Goal: Task Accomplishment & Management: Manage account settings

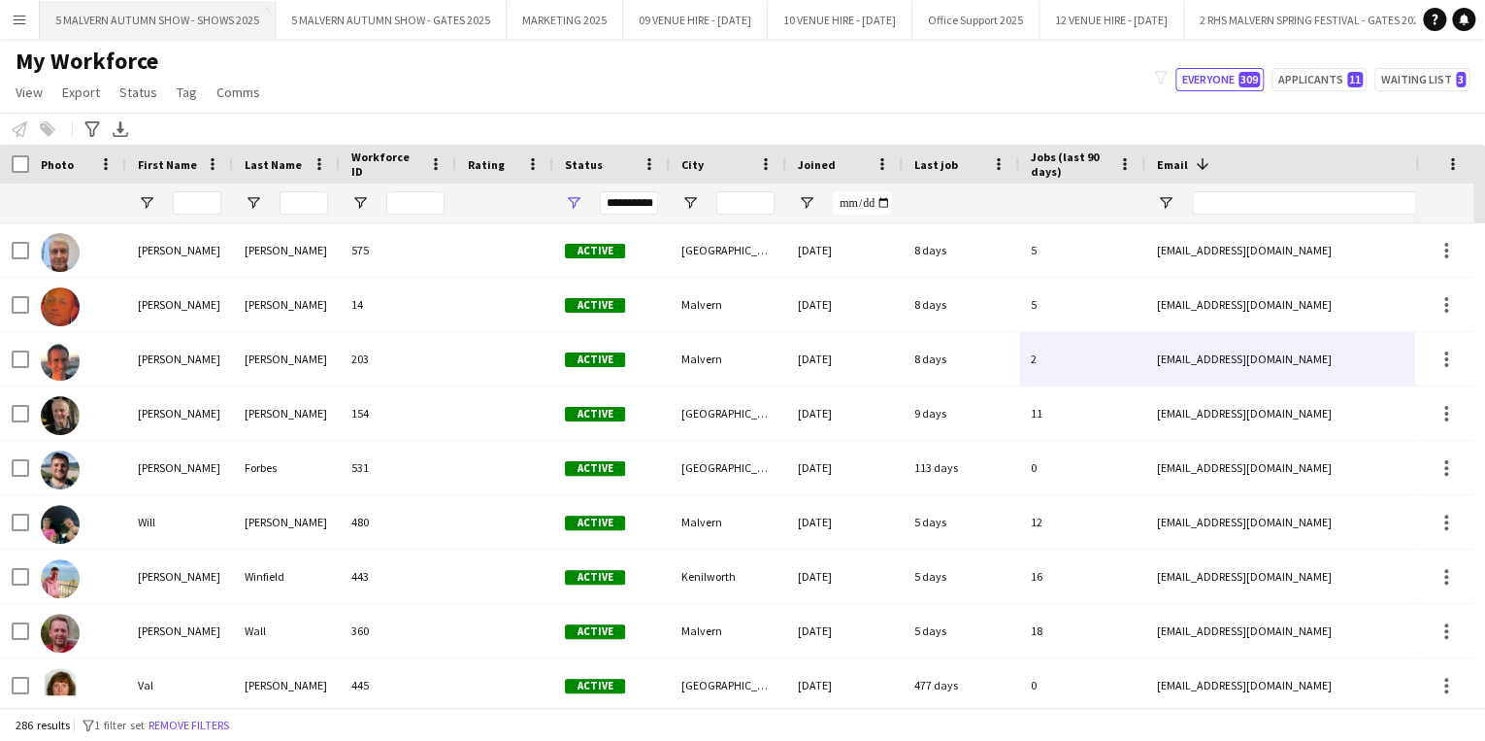
click at [142, 18] on button "5 MALVERN AUTUMN SHOW - SHOWS 2025 Close" at bounding box center [158, 20] width 236 height 38
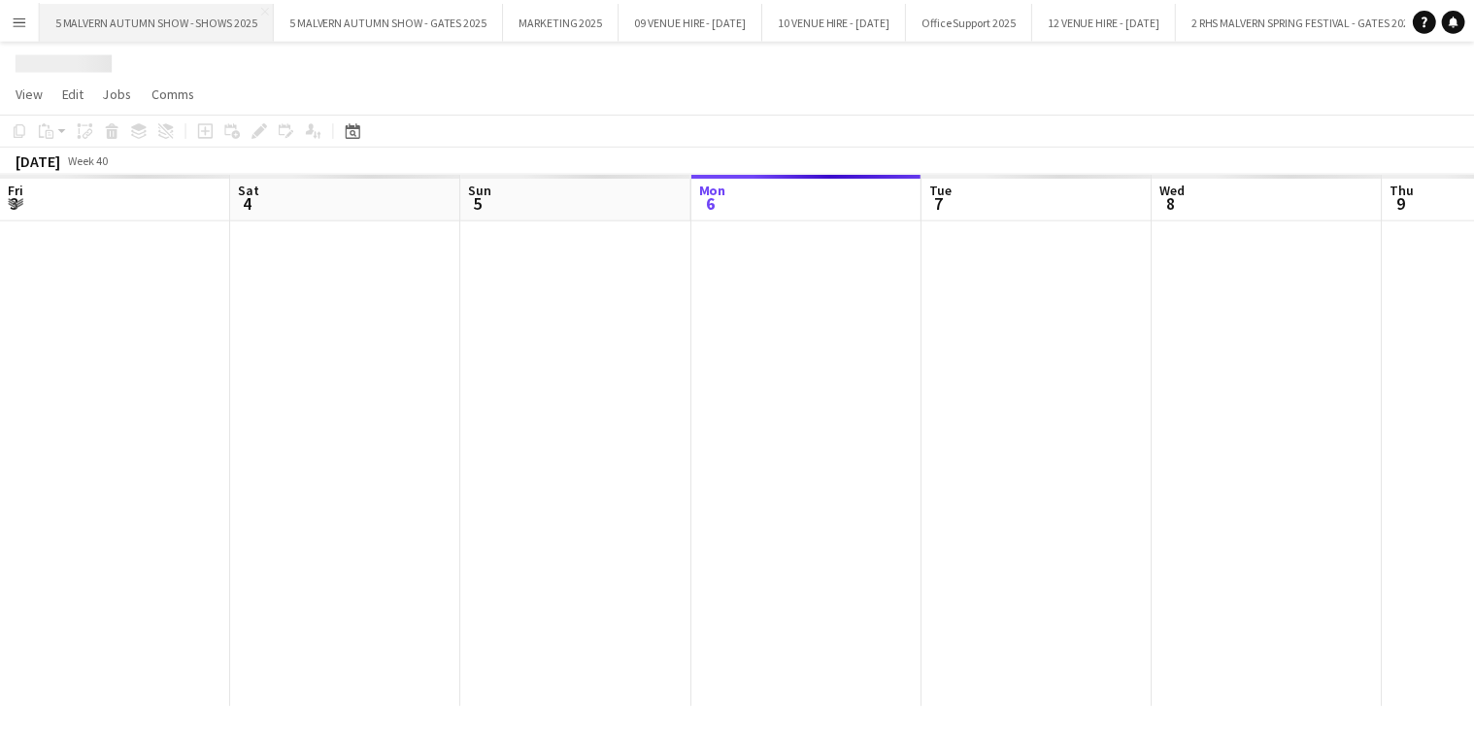
scroll to position [0, 464]
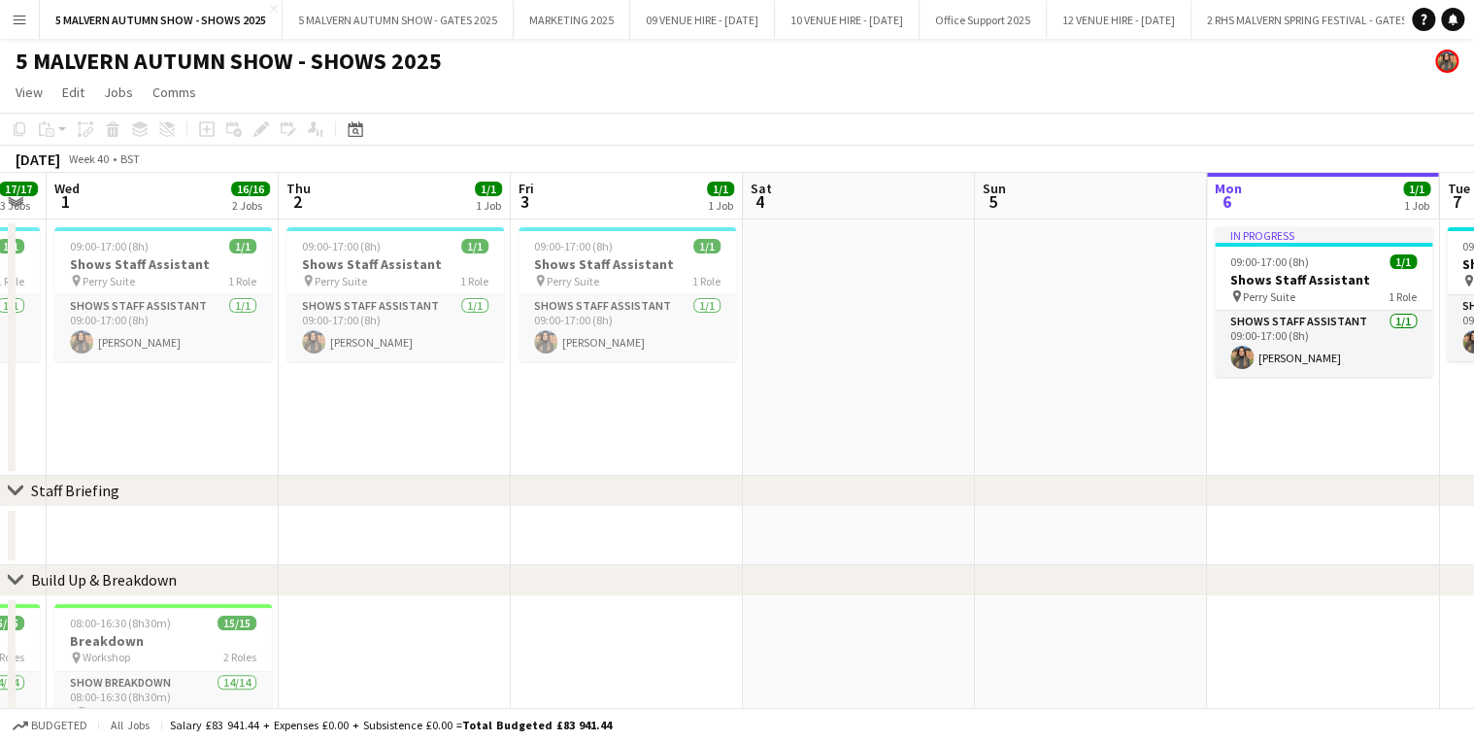
drag, startPoint x: 360, startPoint y: 199, endPoint x: 1422, endPoint y: 190, distance: 1062.0
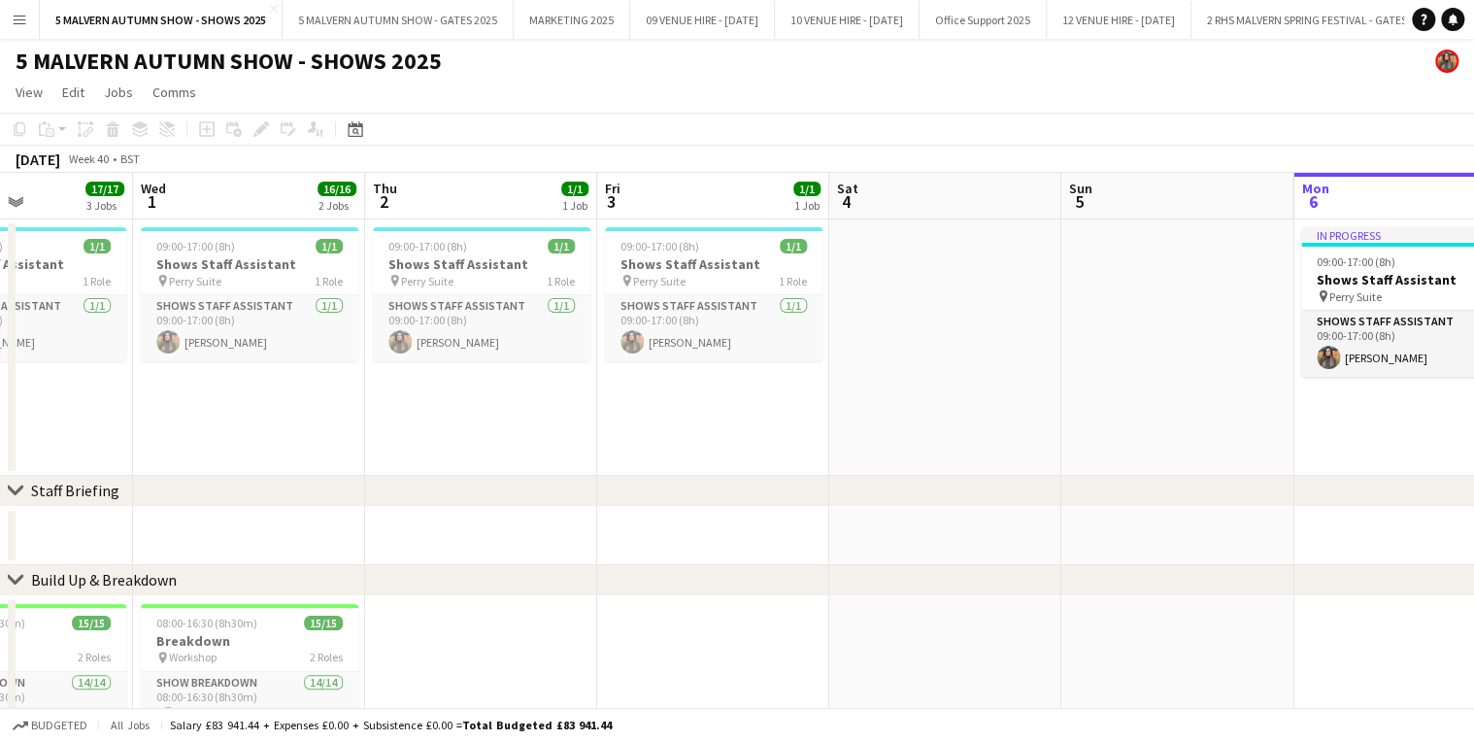
scroll to position [0, 281]
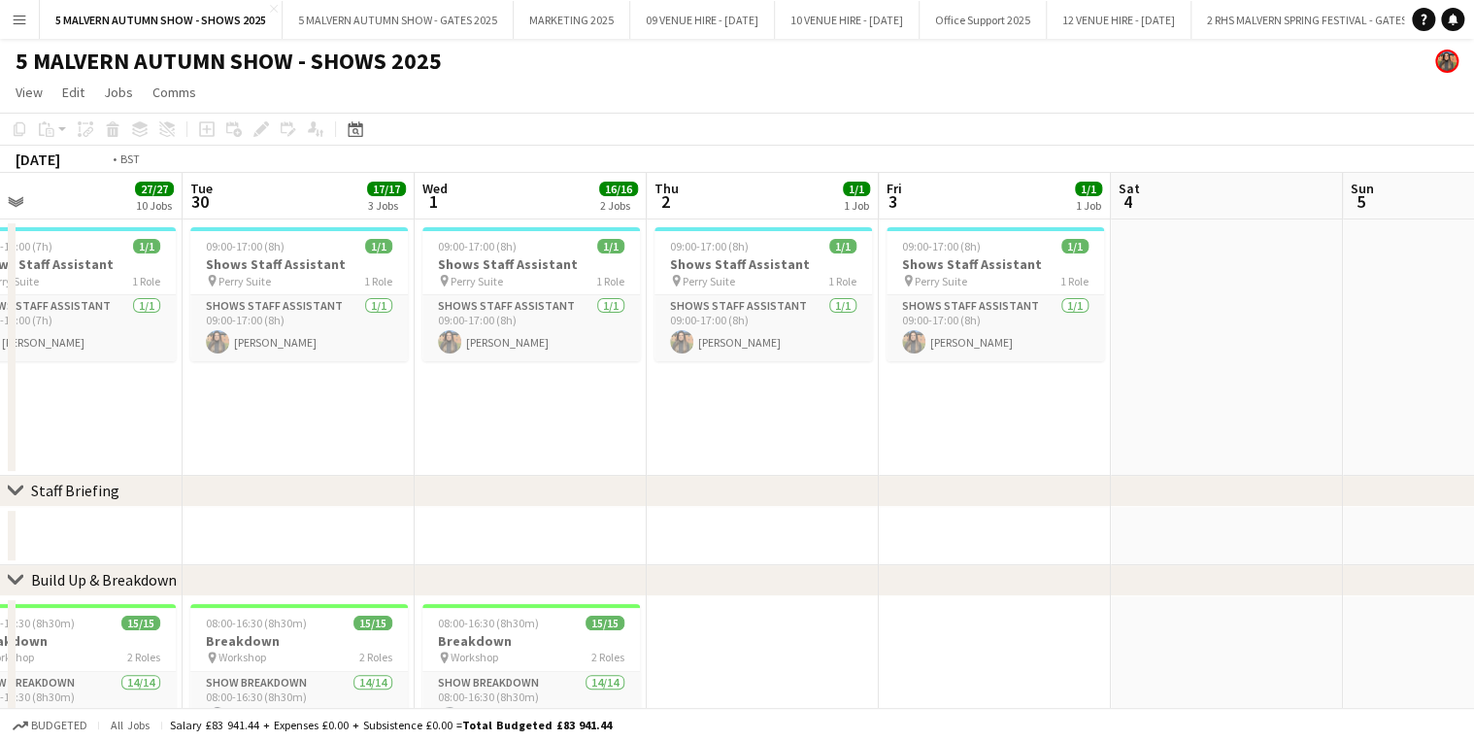
drag, startPoint x: 654, startPoint y: 194, endPoint x: 1100, endPoint y: 223, distance: 446.5
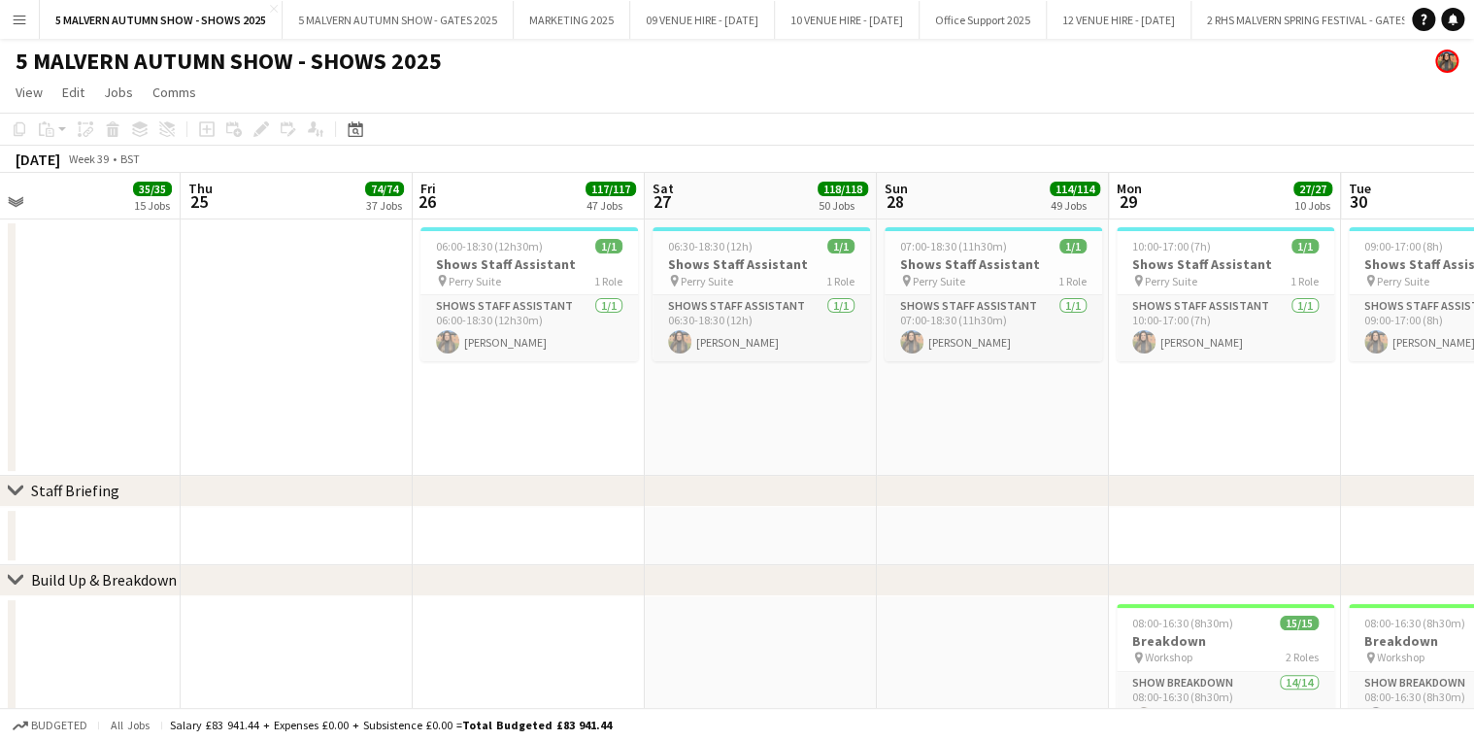
drag, startPoint x: 854, startPoint y: 197, endPoint x: 874, endPoint y: 197, distance: 19.4
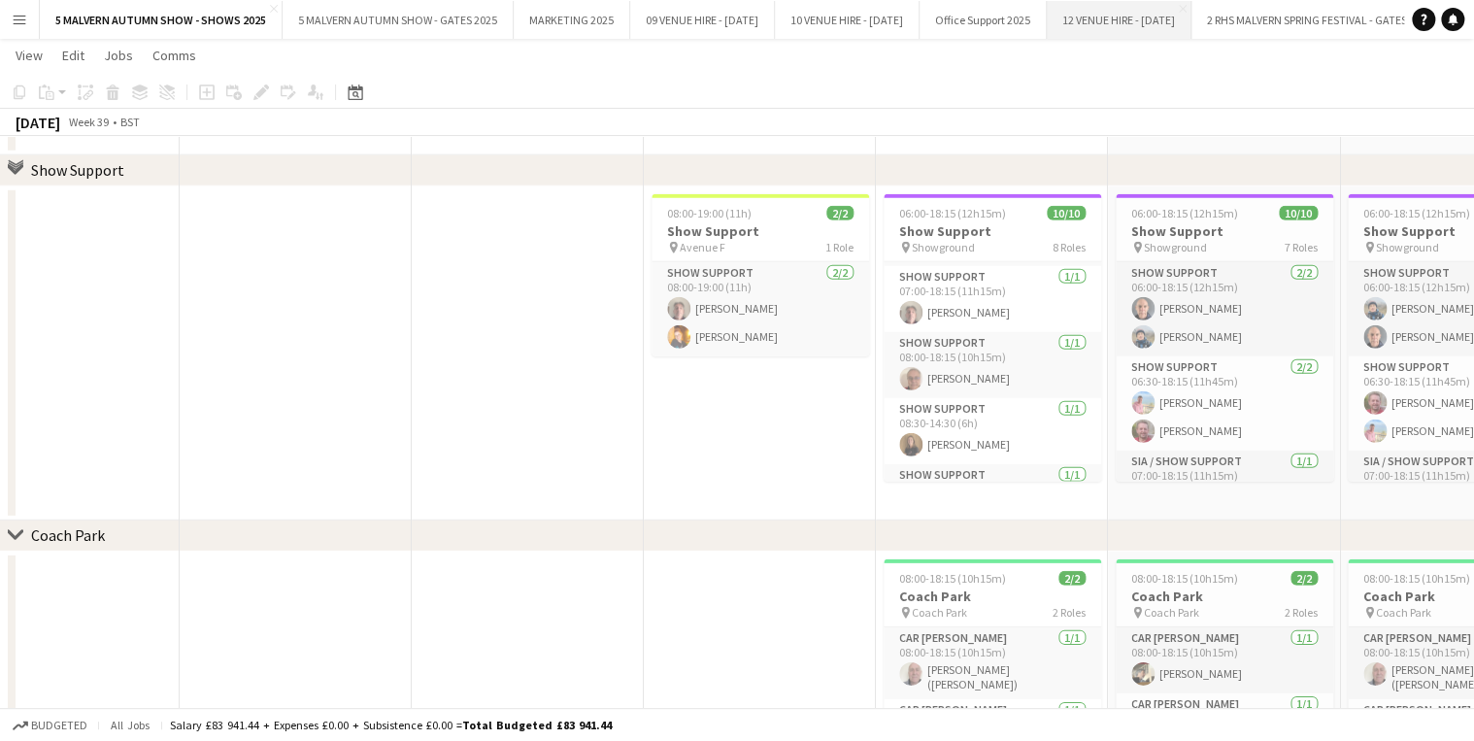
scroll to position [602, 0]
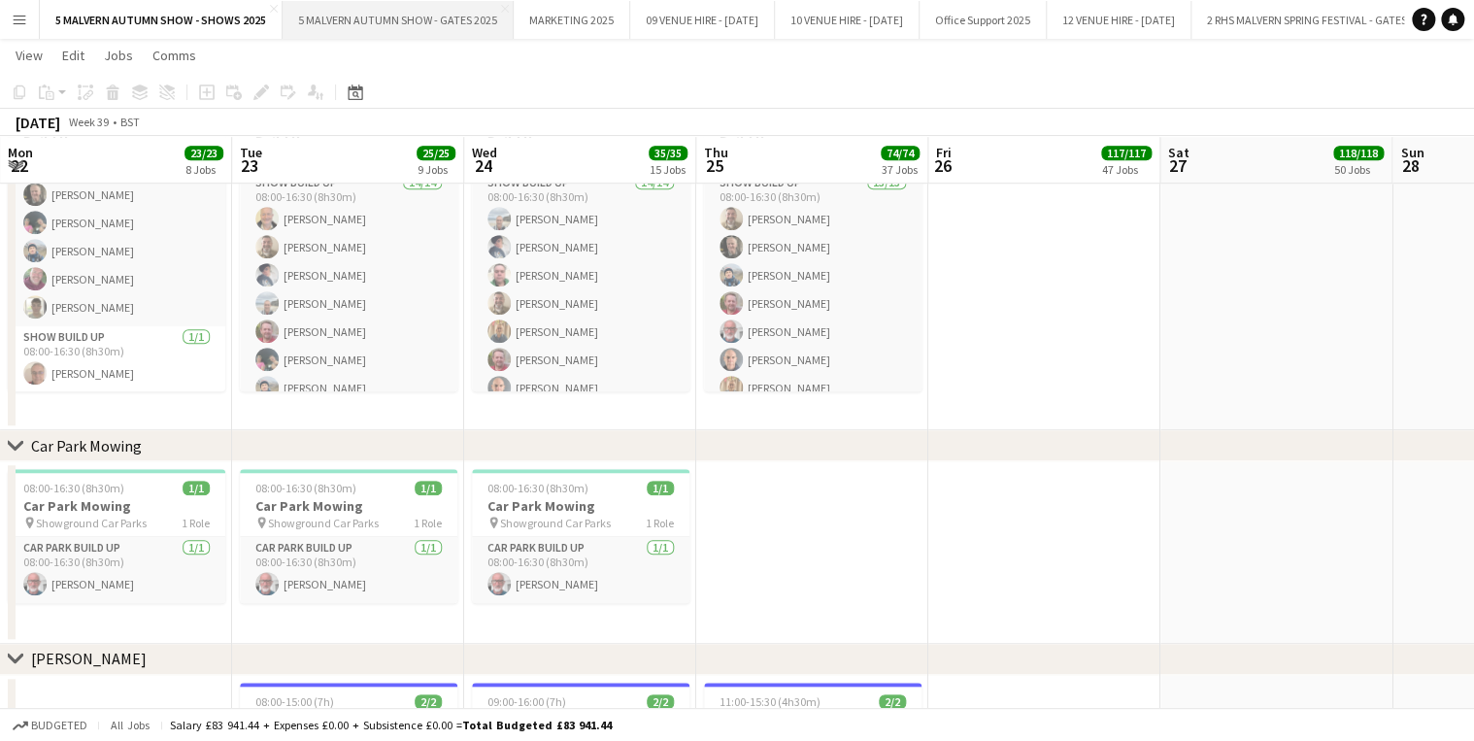
click at [435, 31] on button "5 MALVERN AUTUMN SHOW - GATES 2025 Close" at bounding box center [397, 20] width 231 height 38
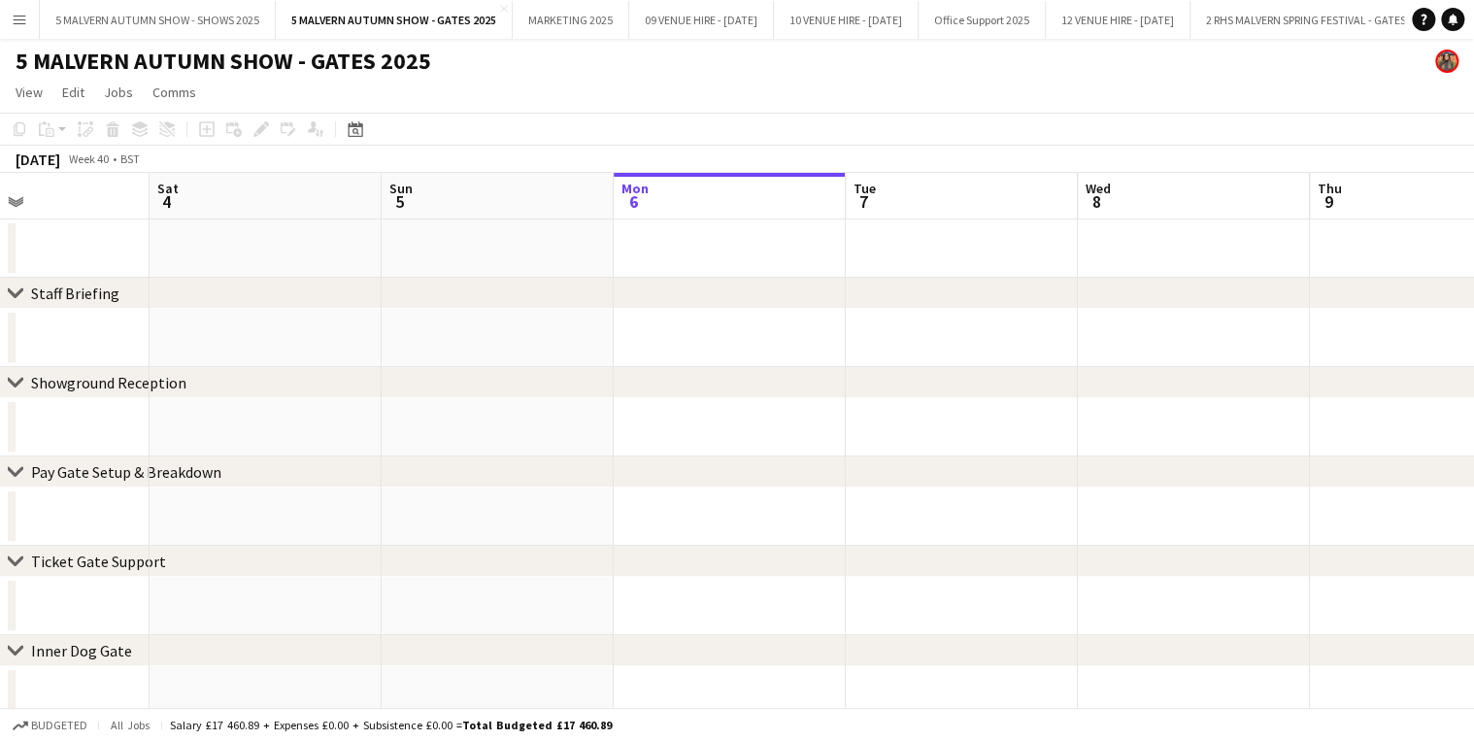
scroll to position [0, 524]
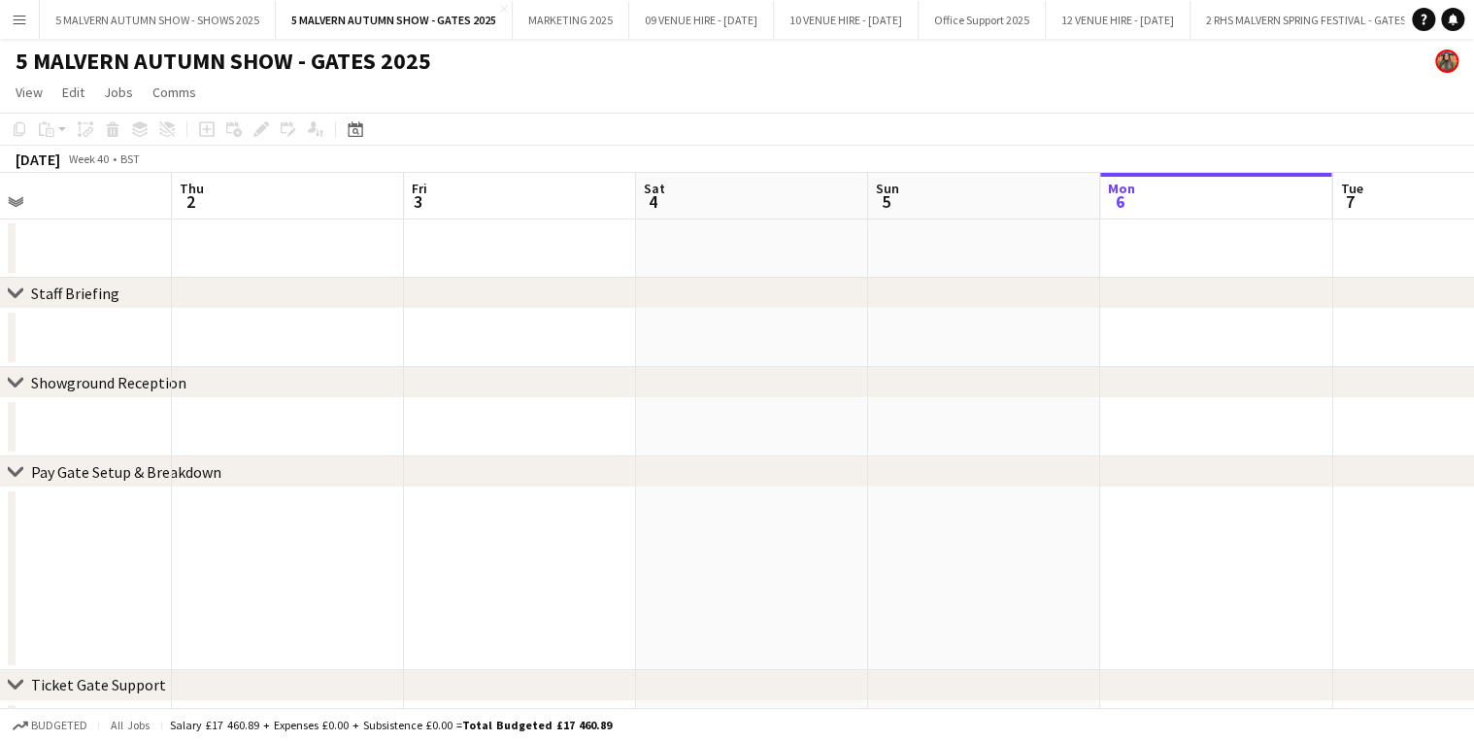
drag, startPoint x: 669, startPoint y: 198, endPoint x: 1117, endPoint y: 209, distance: 448.6
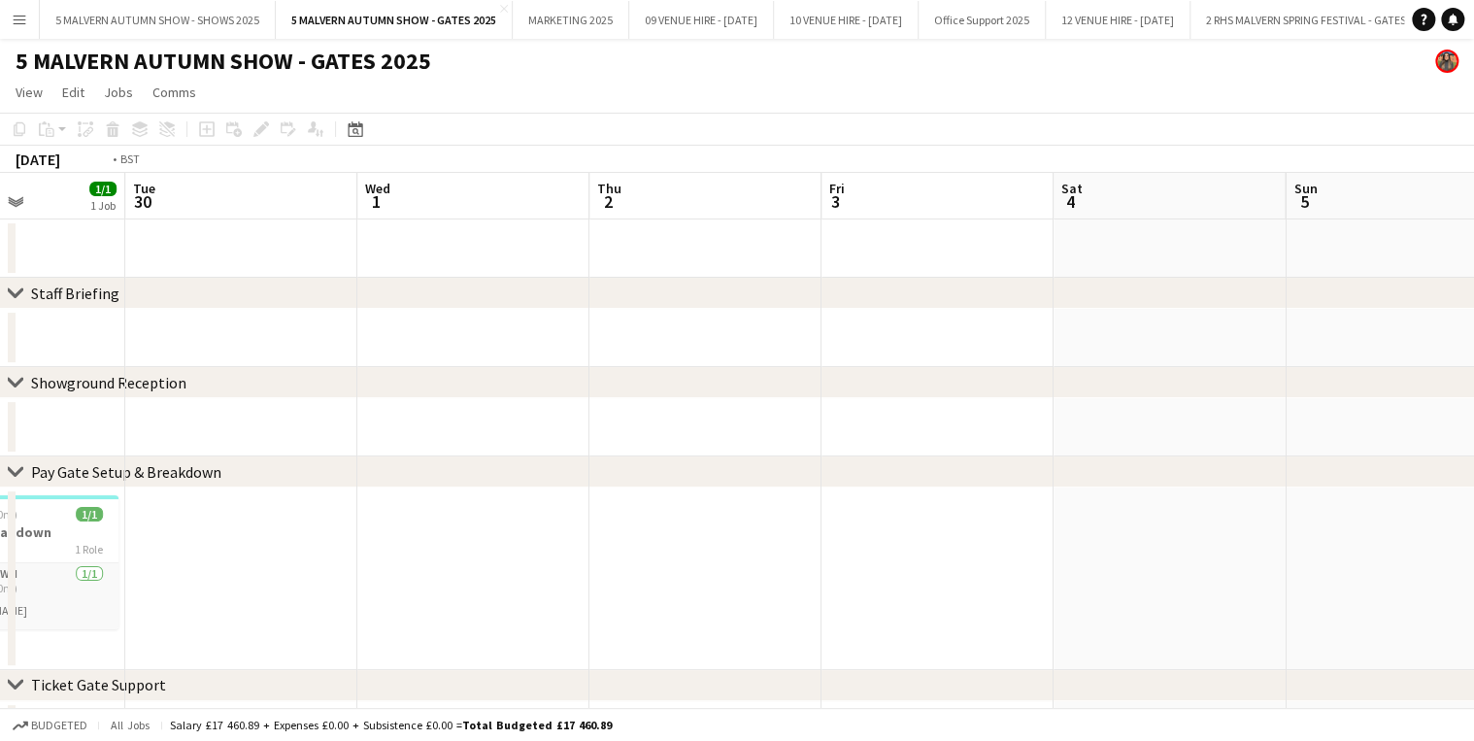
drag, startPoint x: 612, startPoint y: 198, endPoint x: 1429, endPoint y: 209, distance: 817.4
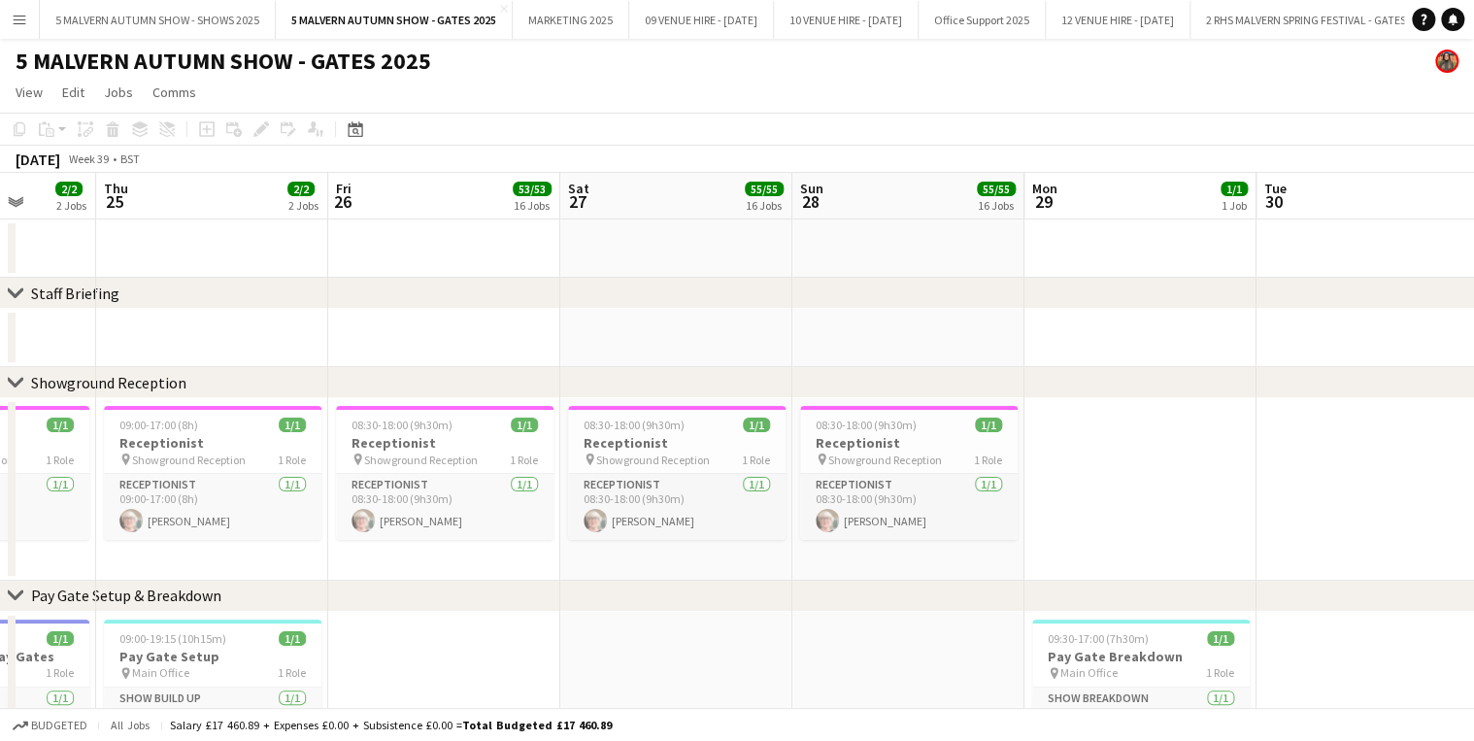
scroll to position [0, 558]
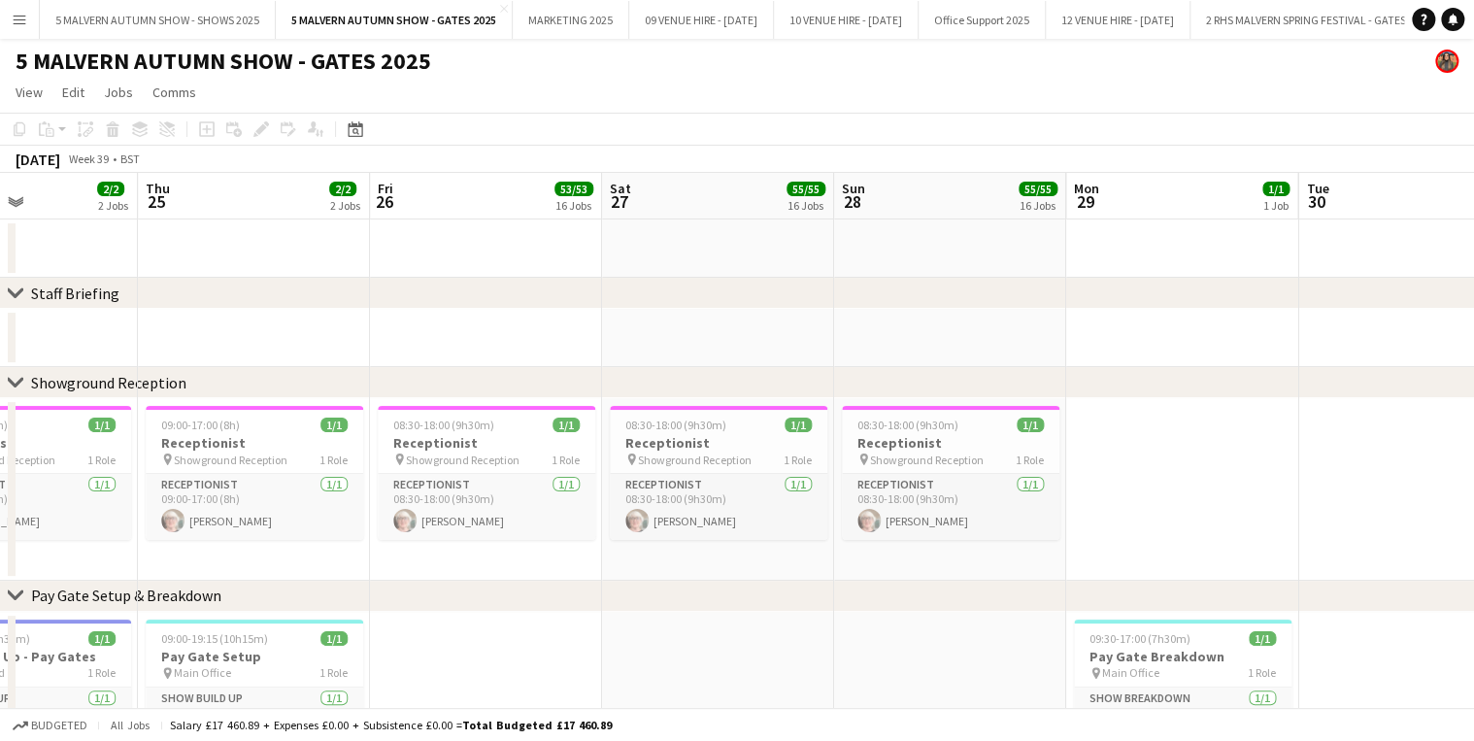
drag, startPoint x: 493, startPoint y: 211, endPoint x: 843, endPoint y: 210, distance: 349.4
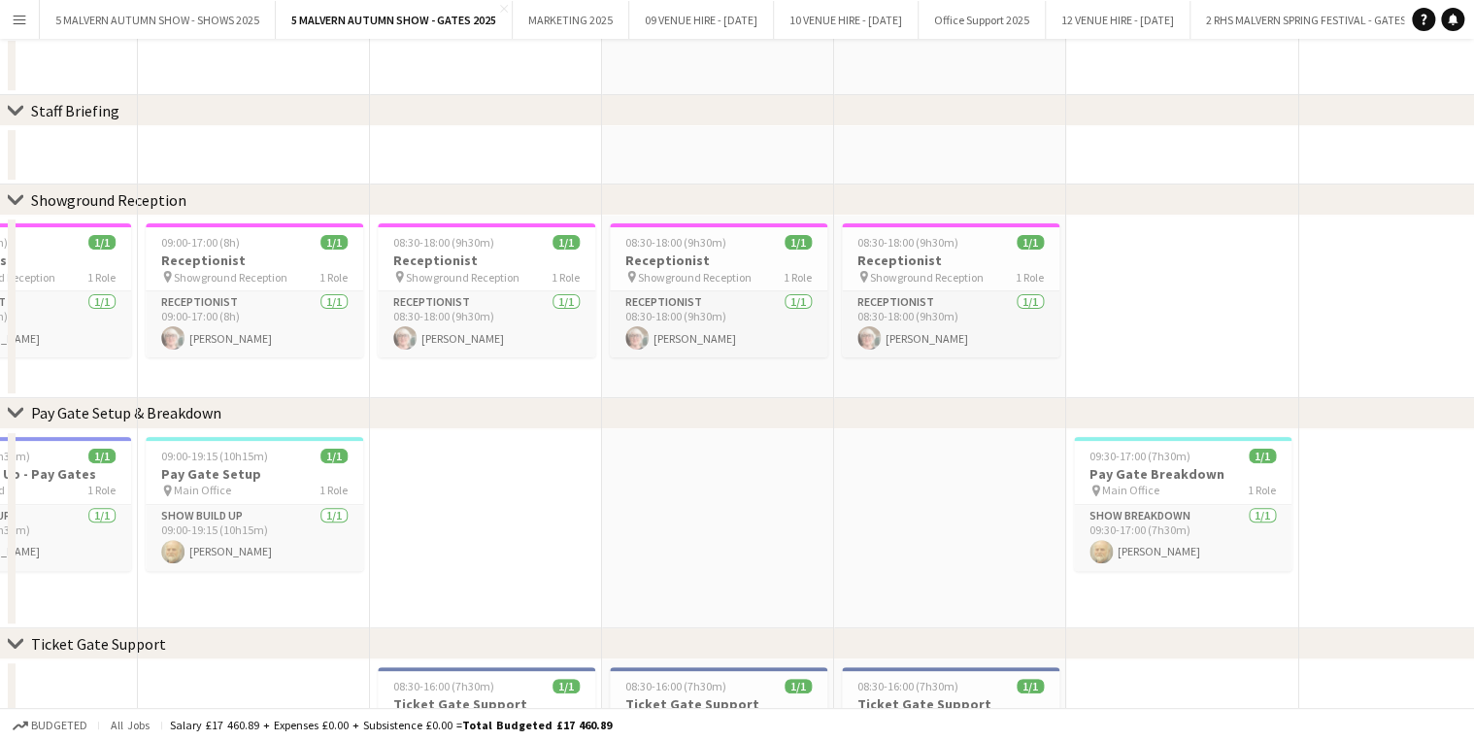
scroll to position [311, 0]
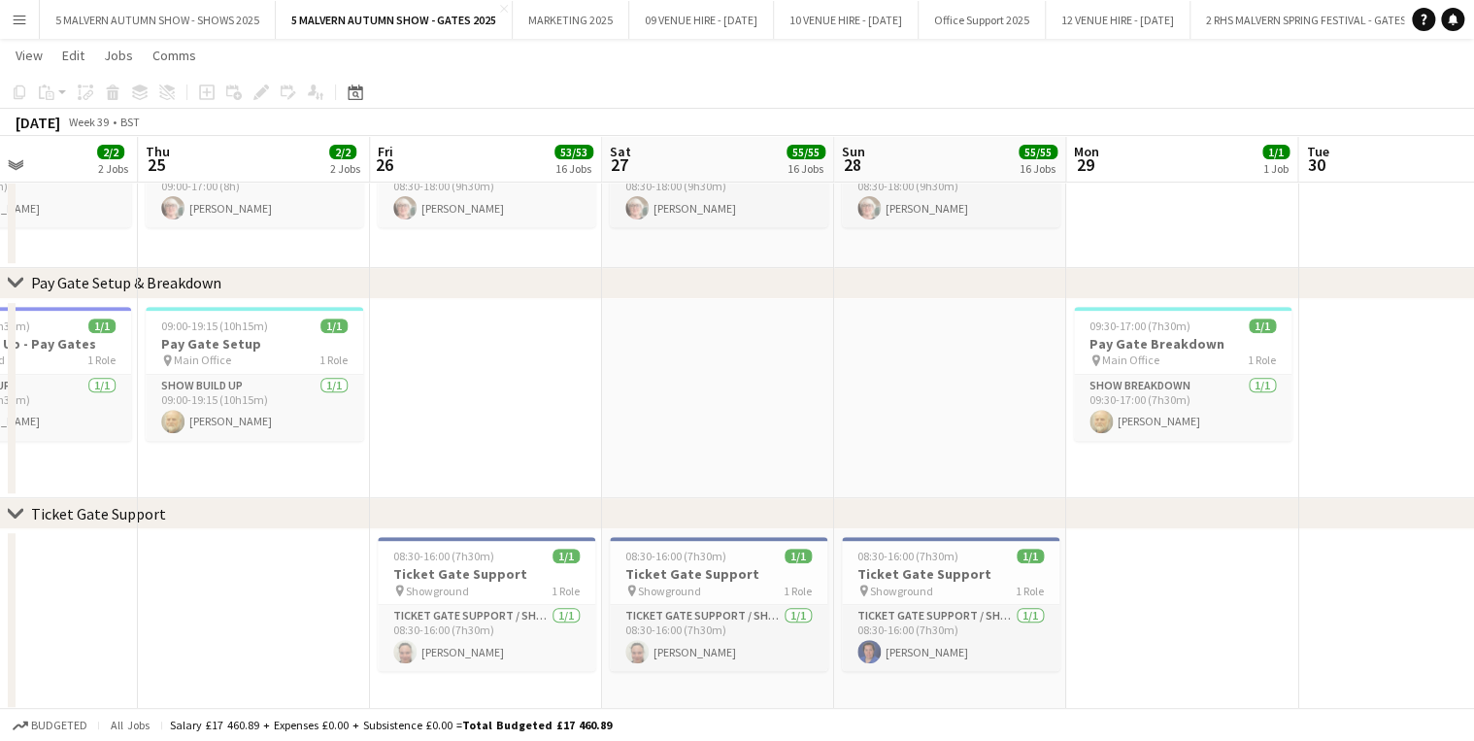
click at [506, 327] on app-date-cell at bounding box center [486, 399] width 232 height 200
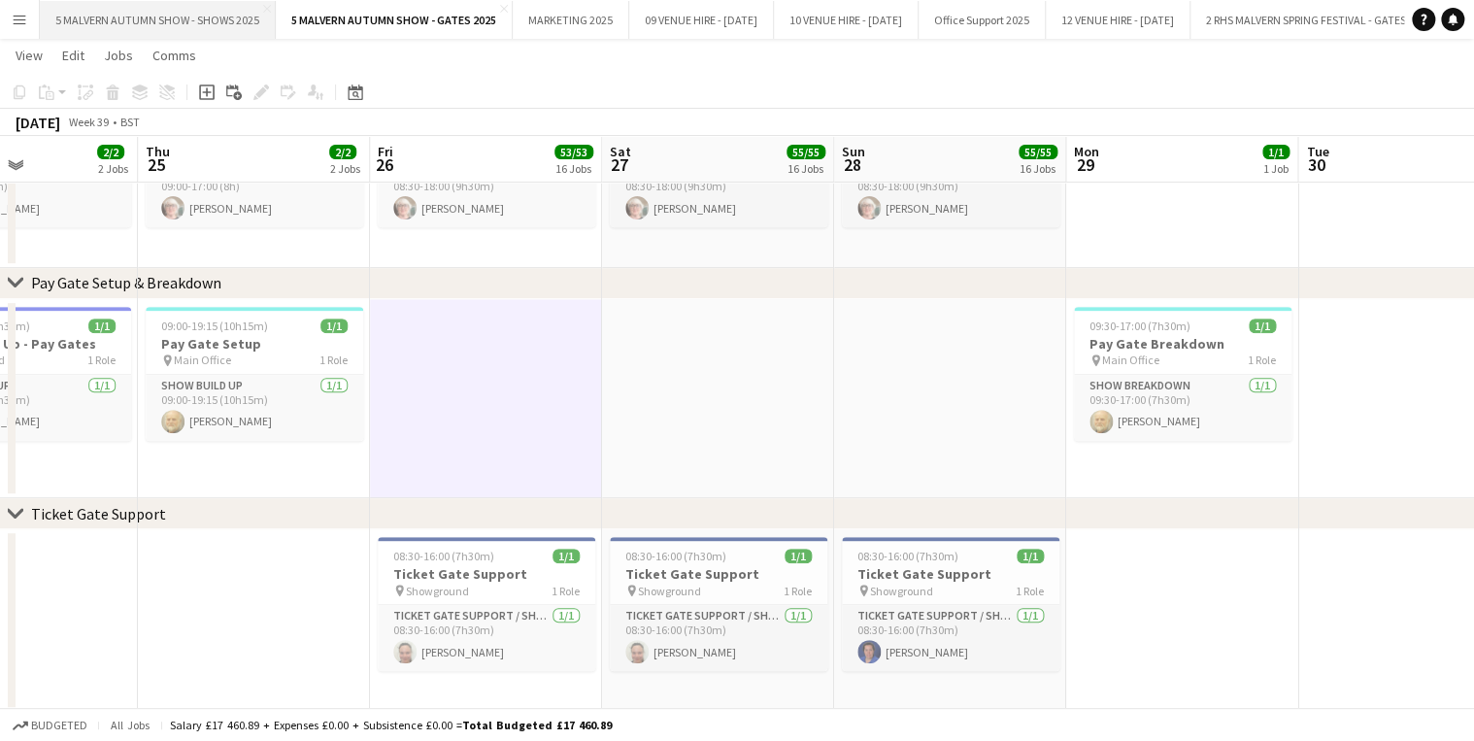
click at [193, 35] on button "5 MALVERN AUTUMN SHOW - SHOWS 2025 Close" at bounding box center [158, 20] width 236 height 38
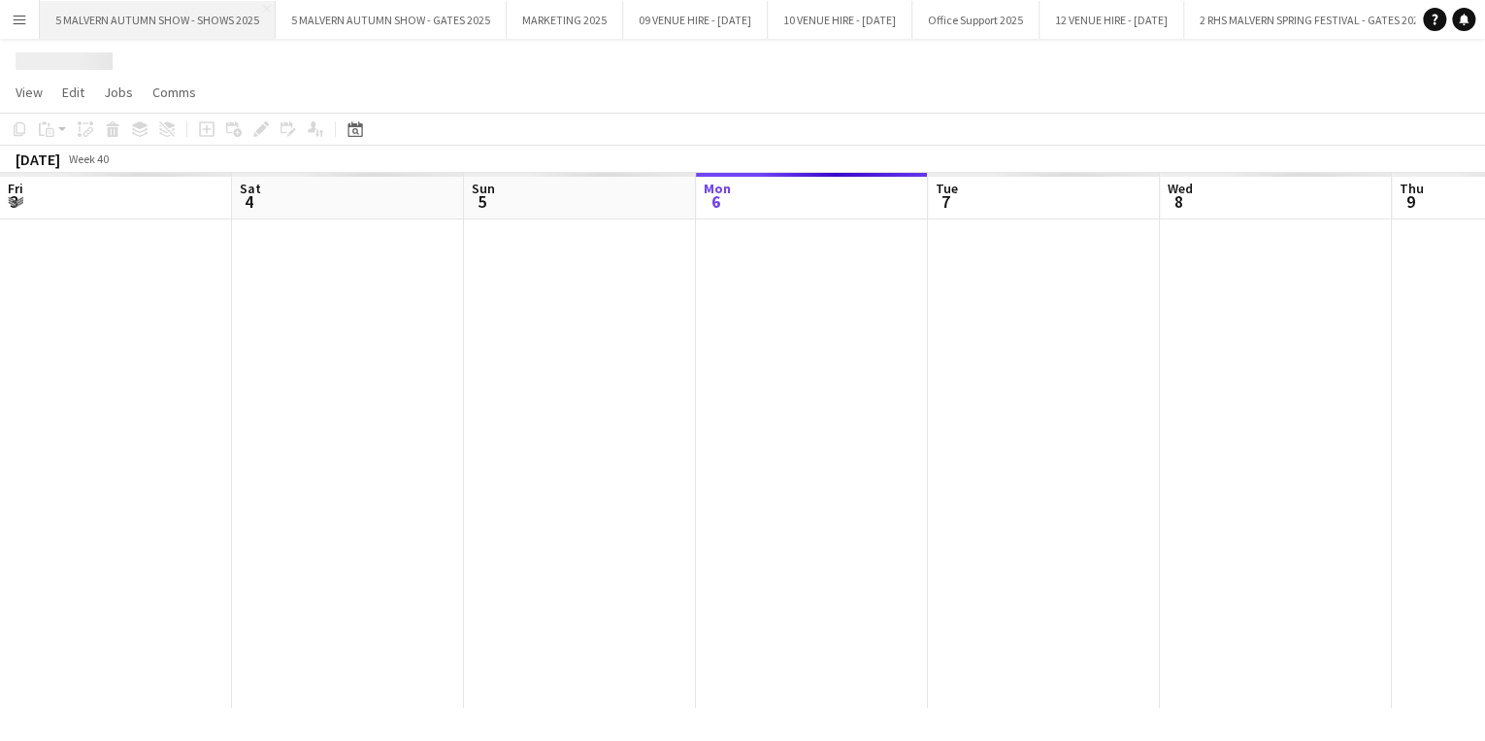
scroll to position [0, 464]
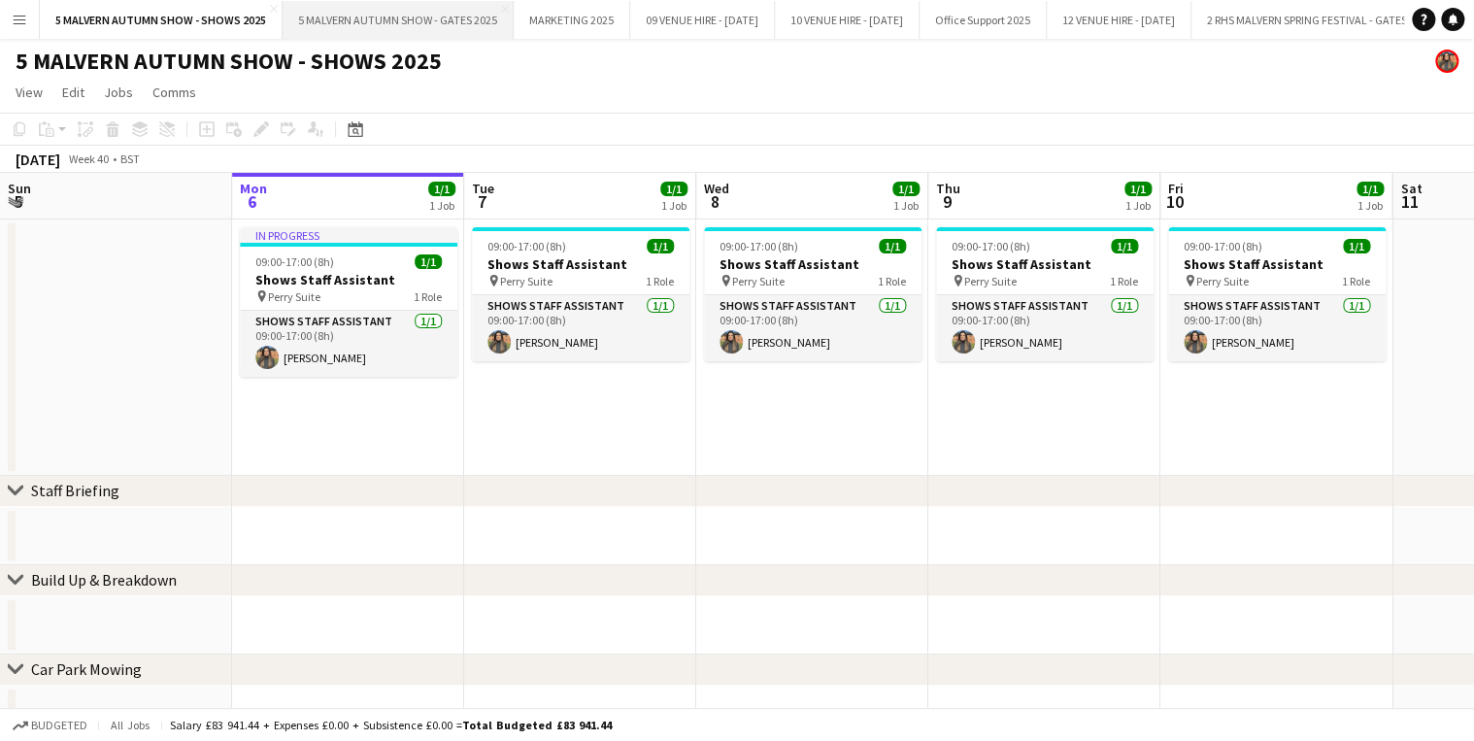
click at [346, 31] on button "5 MALVERN AUTUMN SHOW - GATES 2025 Close" at bounding box center [397, 20] width 231 height 38
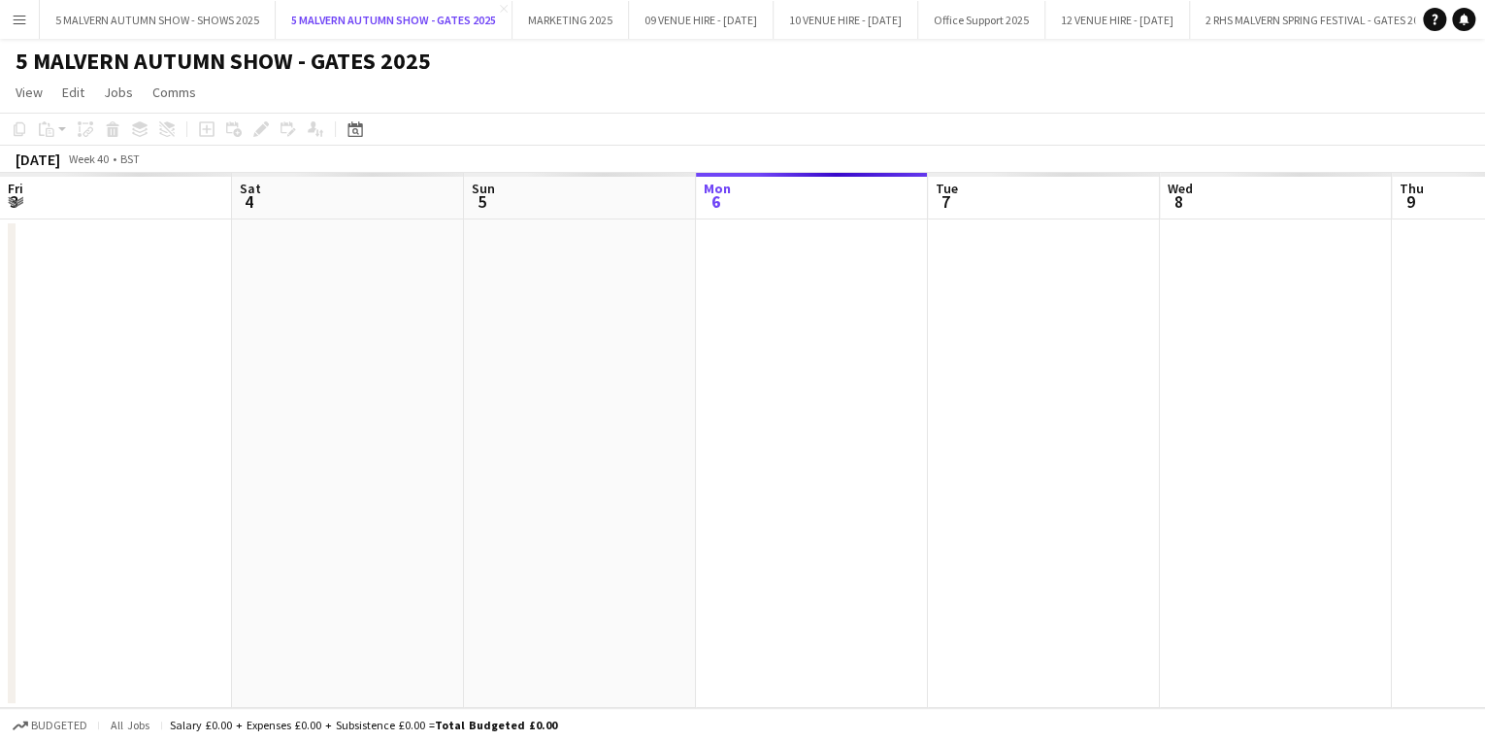
scroll to position [0, 464]
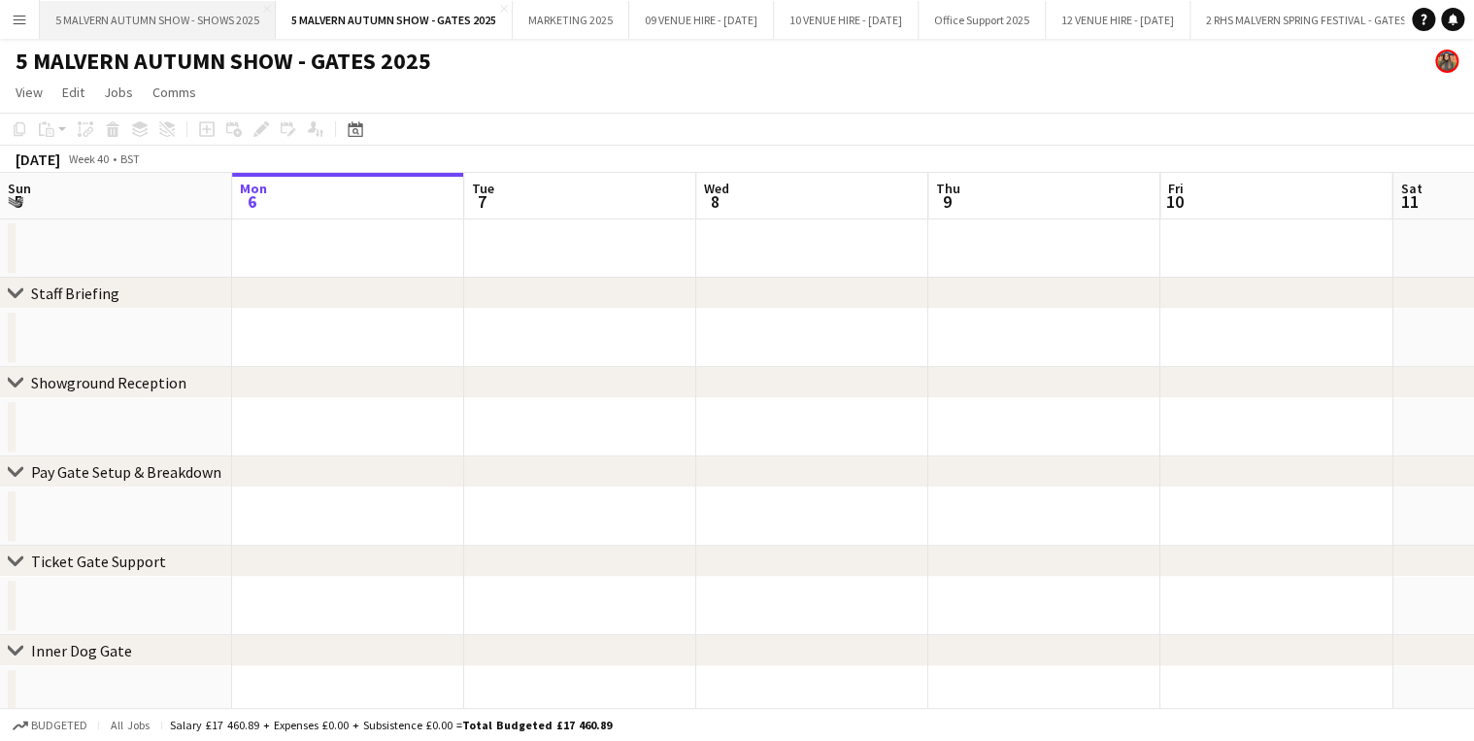
click at [248, 26] on button "5 MALVERN AUTUMN SHOW - SHOWS 2025 Close" at bounding box center [158, 20] width 236 height 38
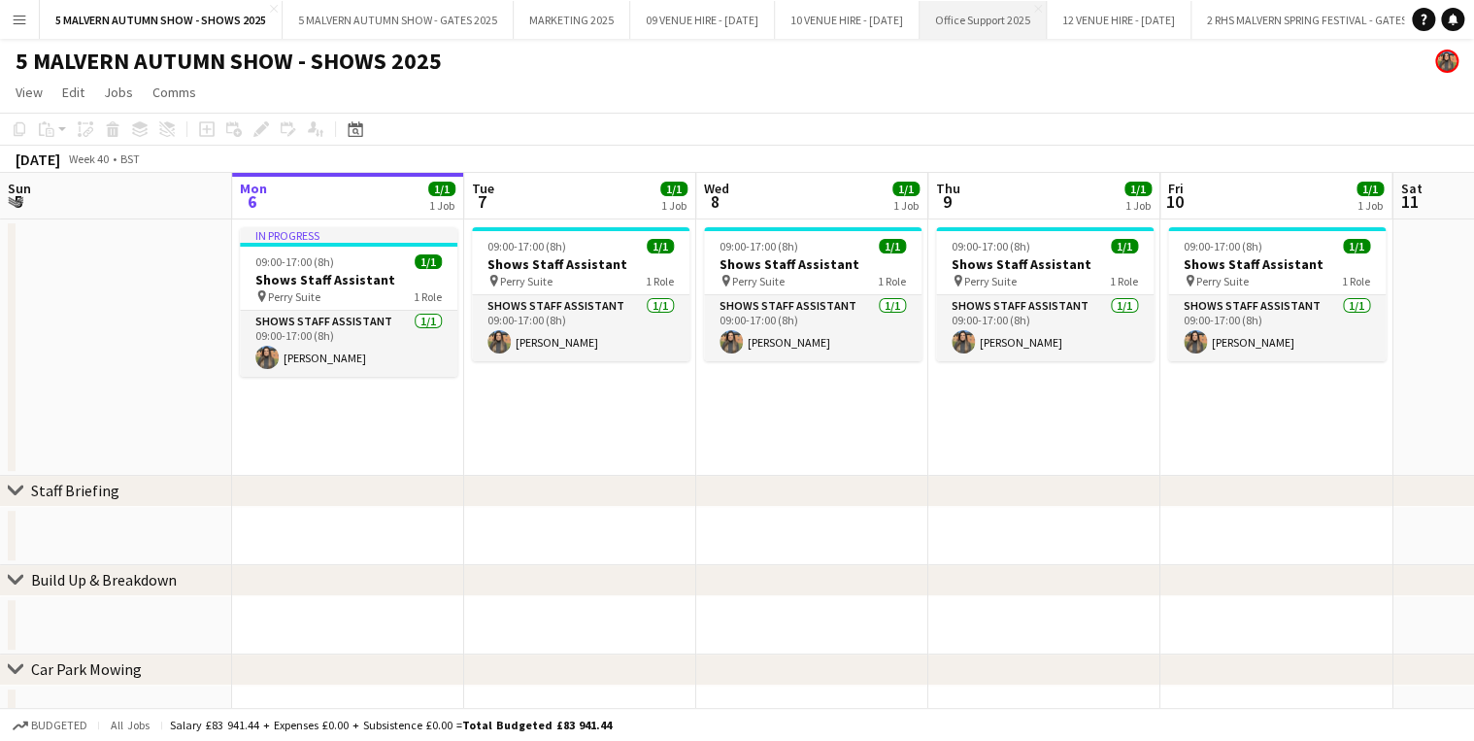
scroll to position [1192, 0]
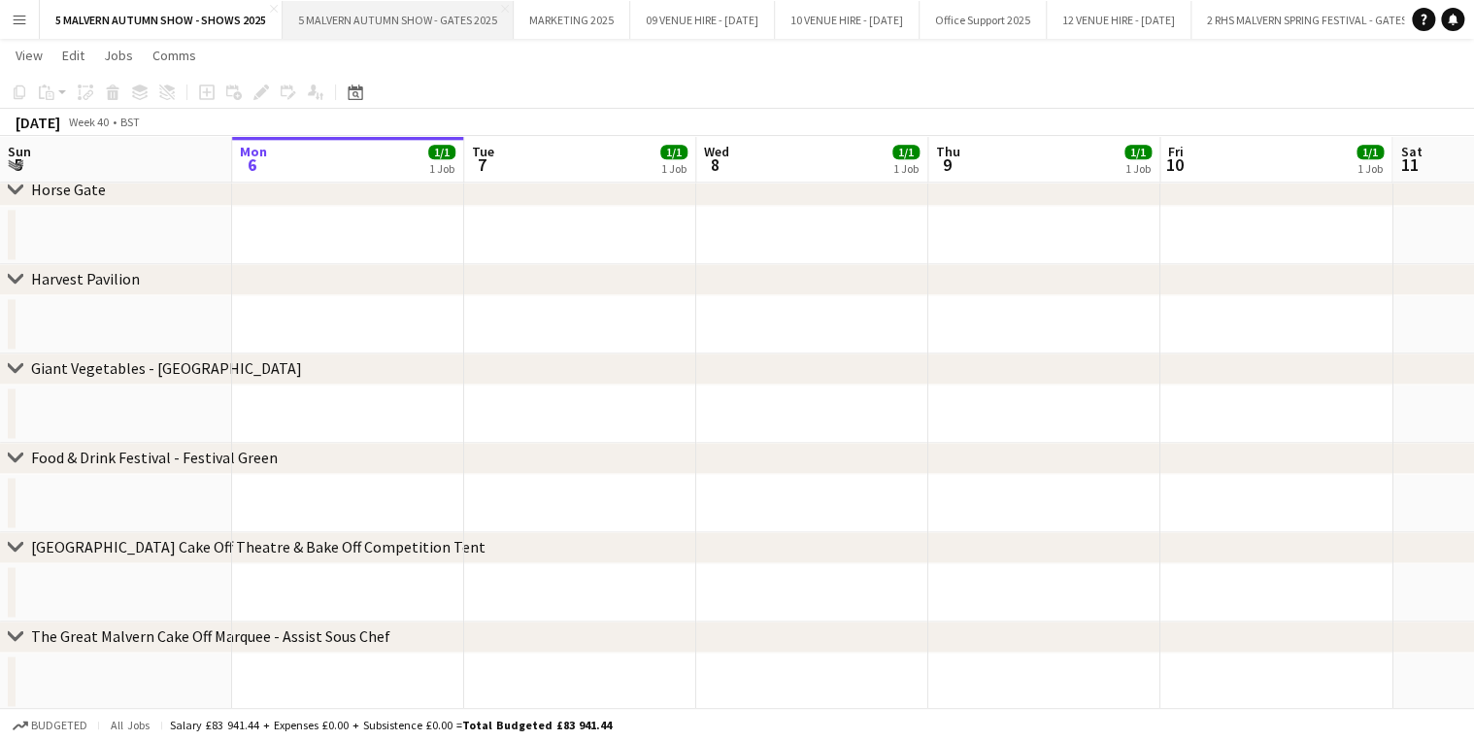
click at [411, 31] on button "5 MALVERN AUTUMN SHOW - GATES 2025 Close" at bounding box center [397, 20] width 231 height 38
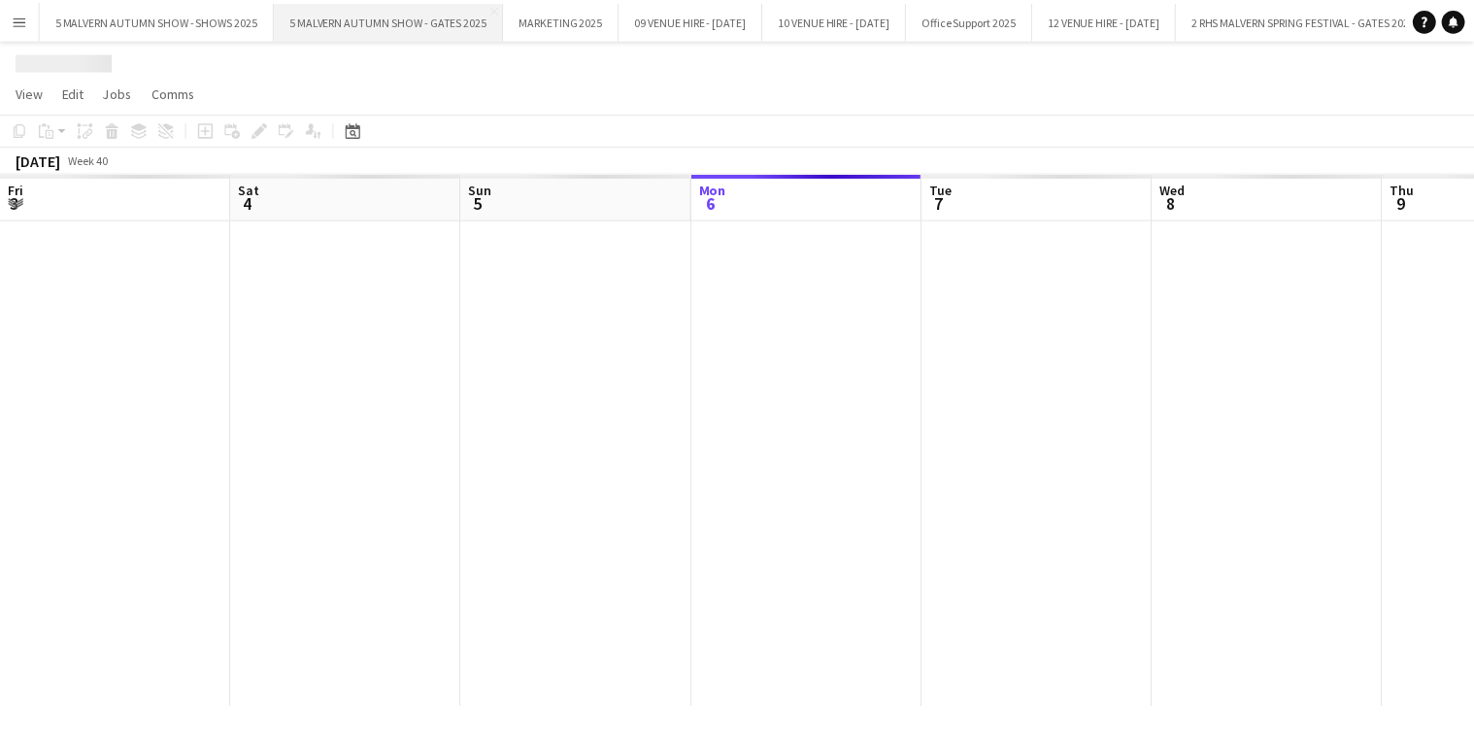
scroll to position [0, 464]
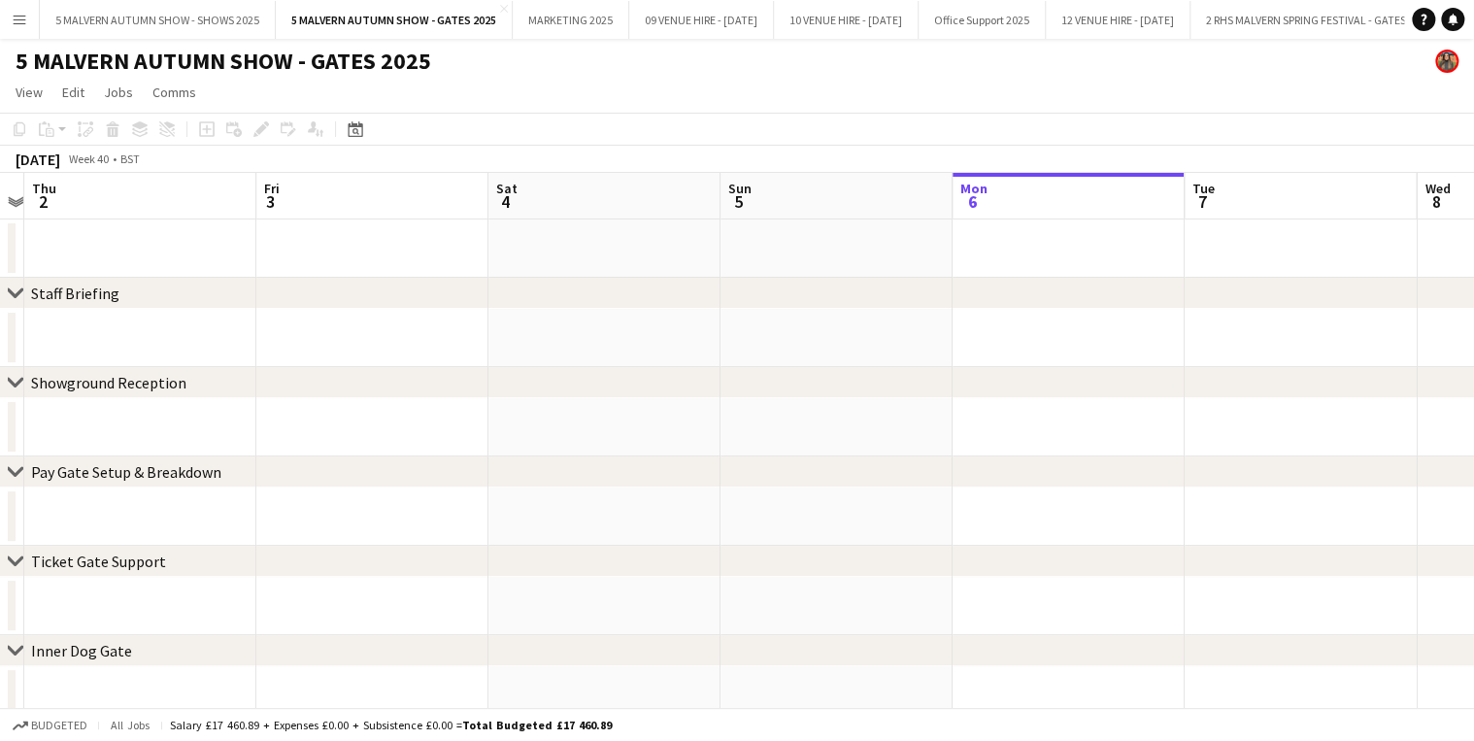
drag, startPoint x: 368, startPoint y: 204, endPoint x: 1526, endPoint y: 148, distance: 1159.4
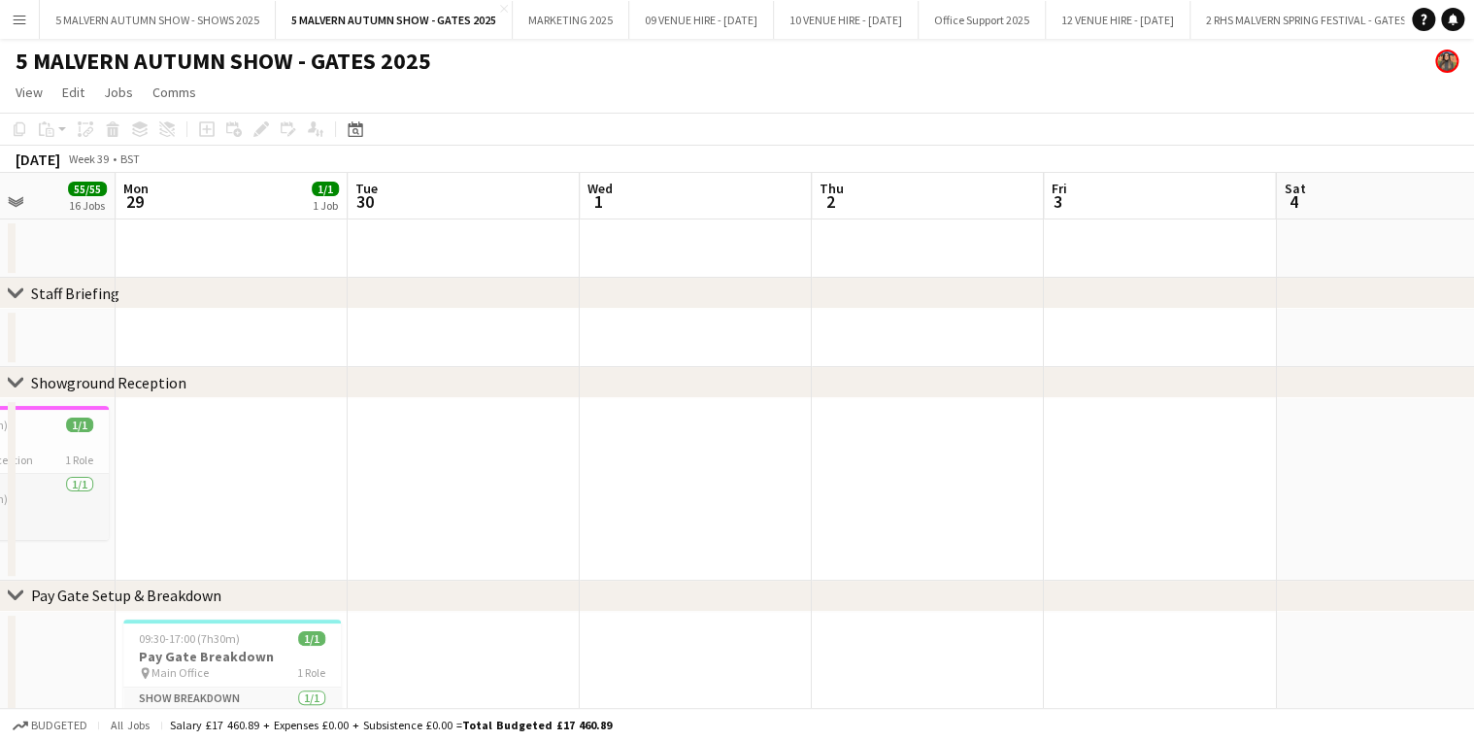
drag, startPoint x: 485, startPoint y: 188, endPoint x: 579, endPoint y: 182, distance: 93.4
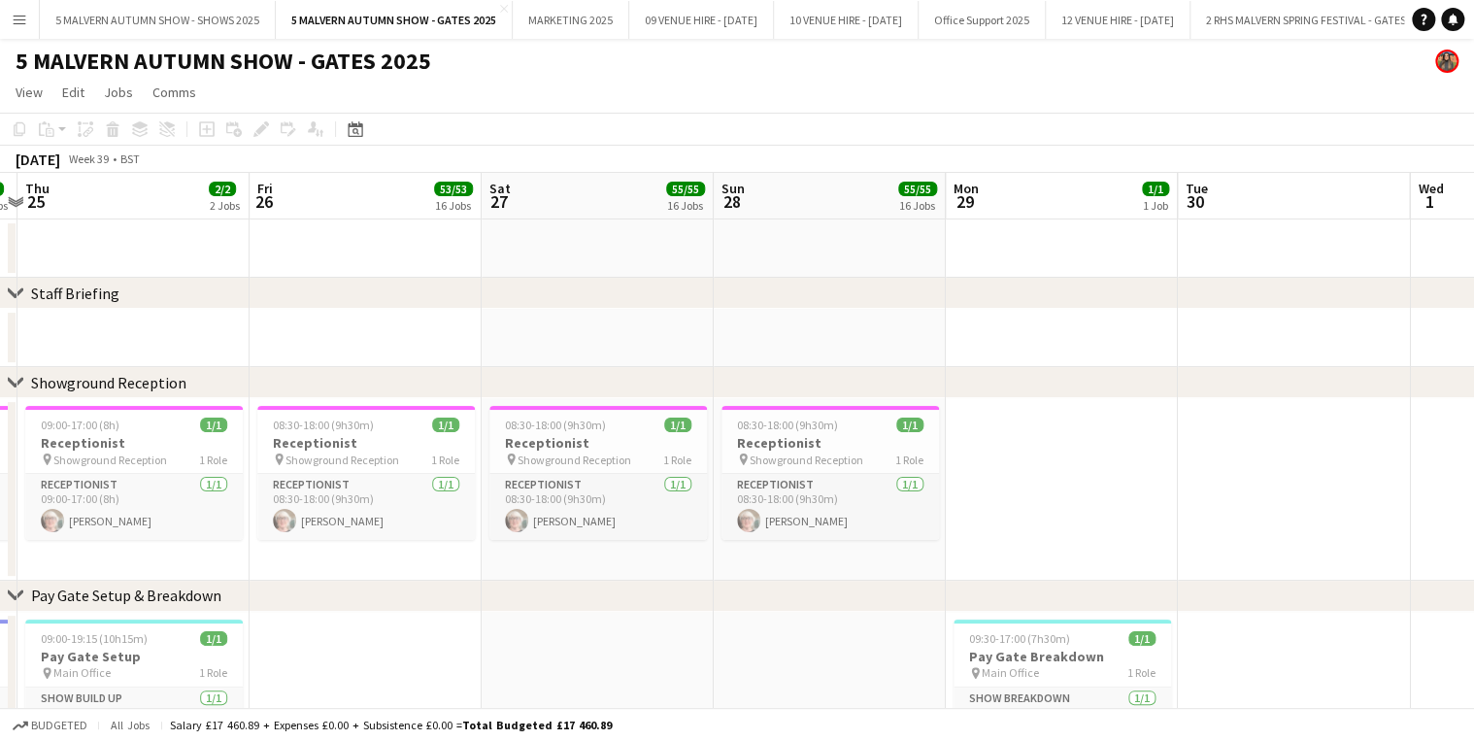
scroll to position [0, 429]
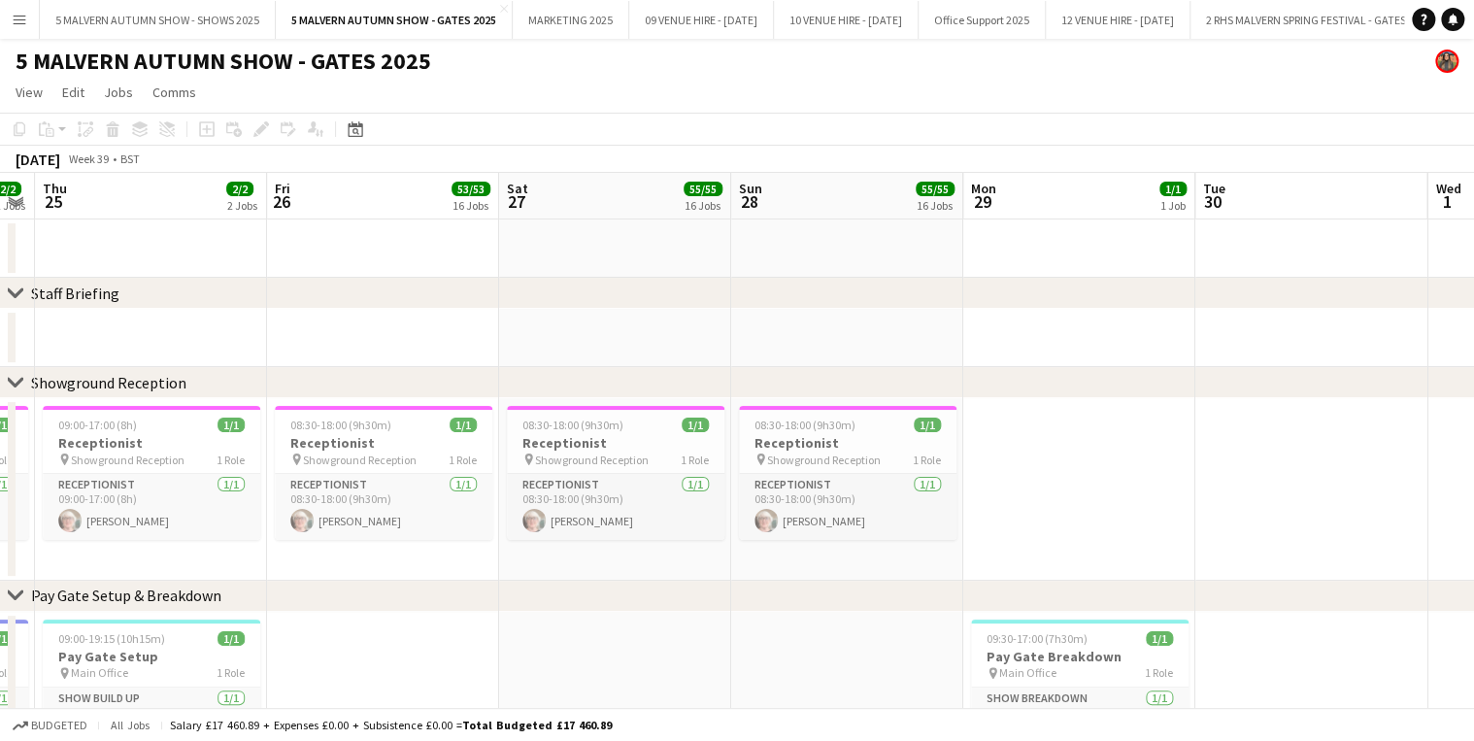
drag, startPoint x: 325, startPoint y: 194, endPoint x: 1105, endPoint y: 177, distance: 779.7
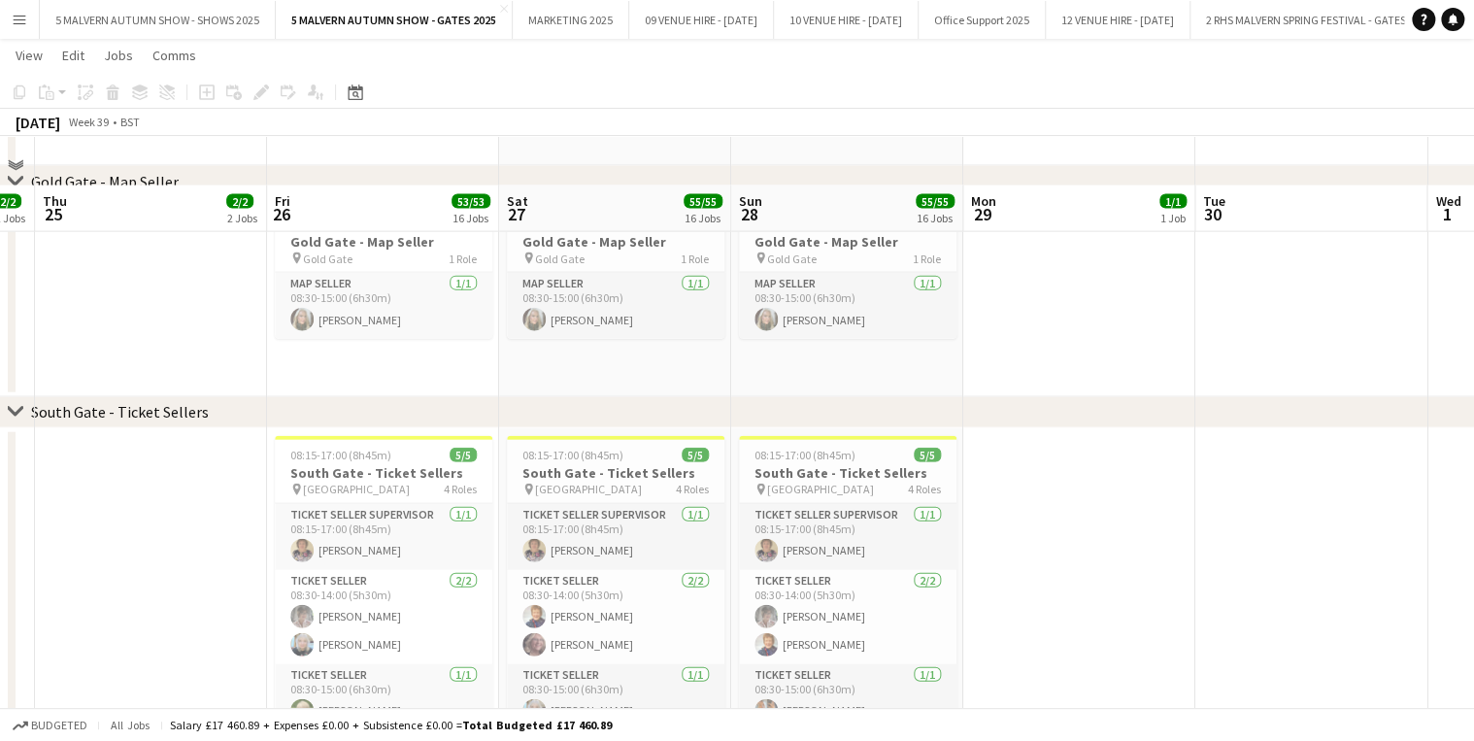
scroll to position [2152, 0]
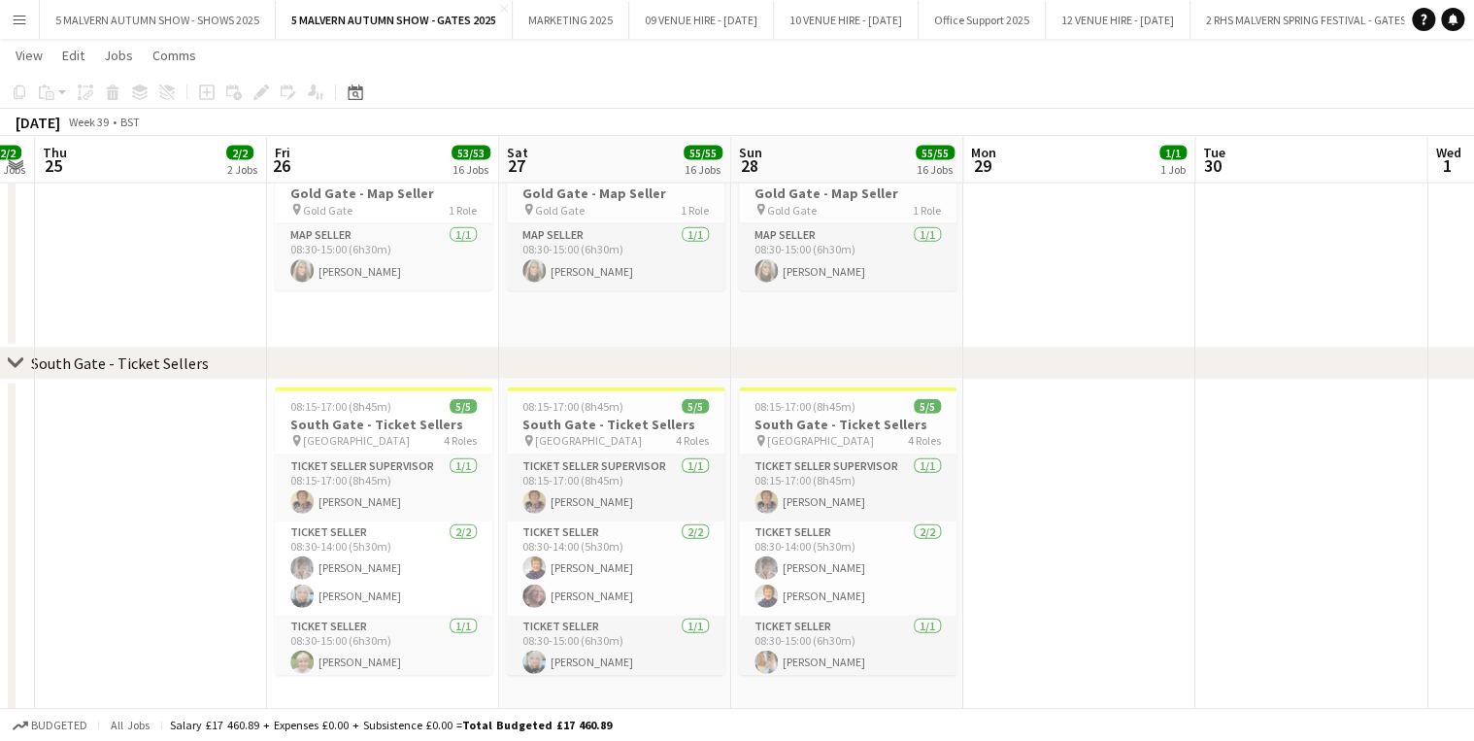
drag, startPoint x: 1114, startPoint y: 416, endPoint x: 877, endPoint y: 380, distance: 240.7
click at [1114, 416] on app-date-cell at bounding box center [1079, 547] width 232 height 334
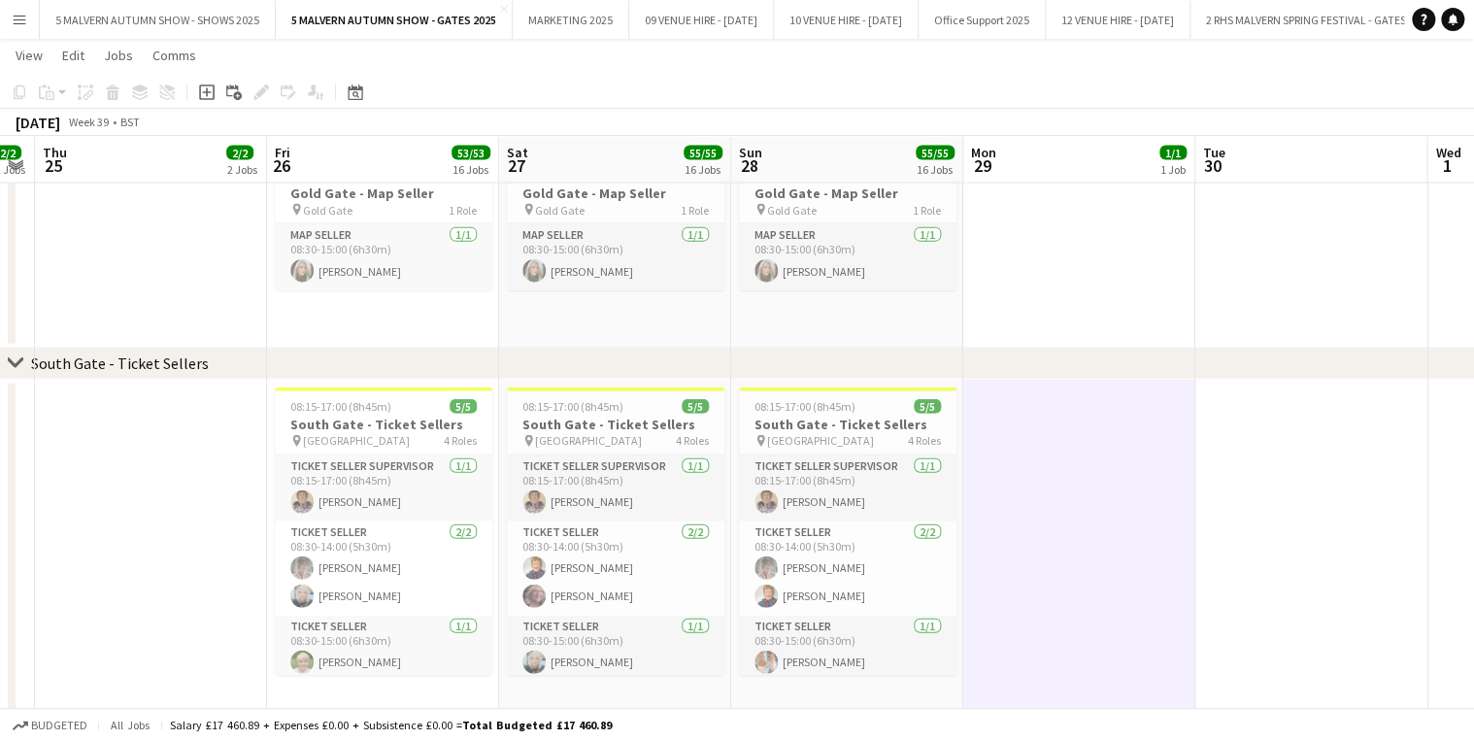
click at [1014, 370] on div "chevron-right [GEOGRAPHIC_DATA] - Ticket Sellers" at bounding box center [737, 363] width 1474 height 31
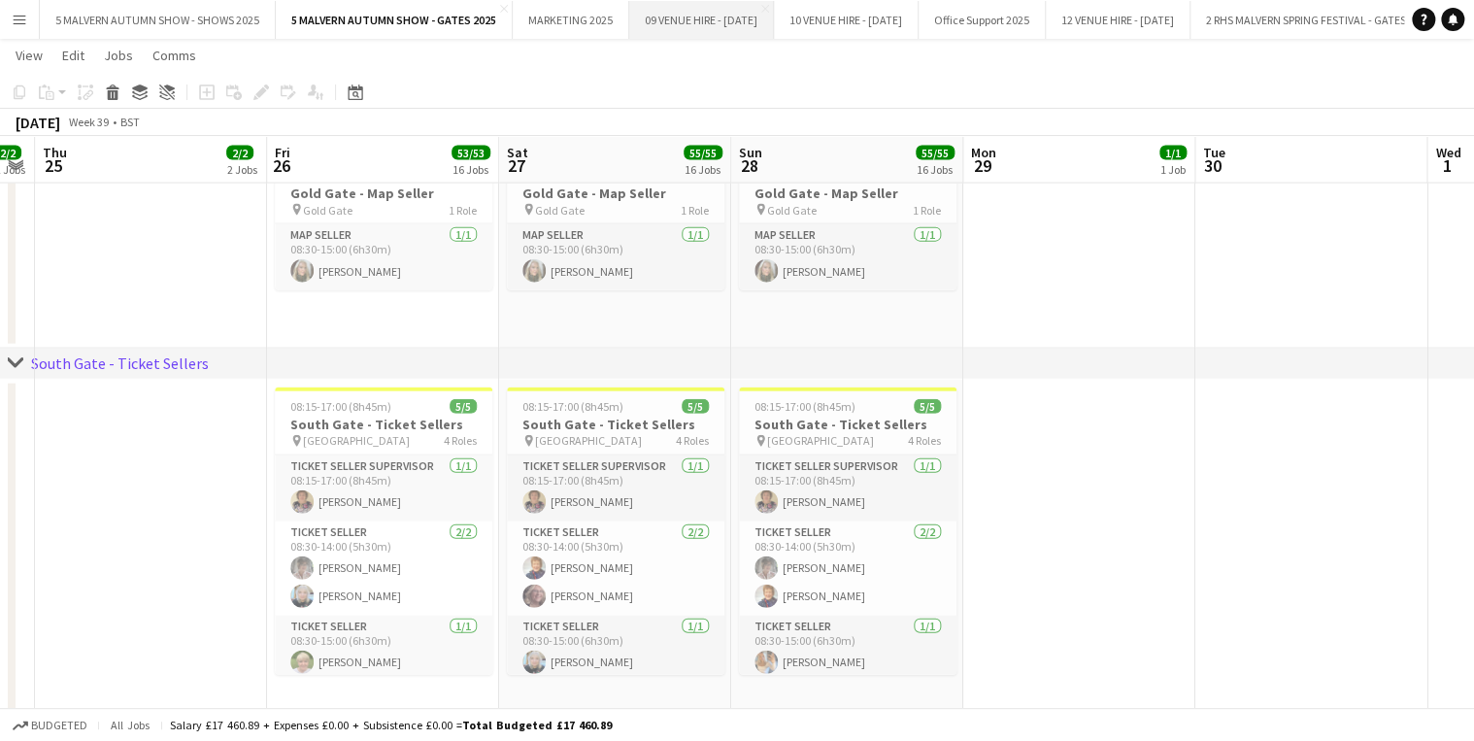
click at [711, 14] on button "09 VENUE HIRE - [DATE] Close" at bounding box center [701, 20] width 145 height 38
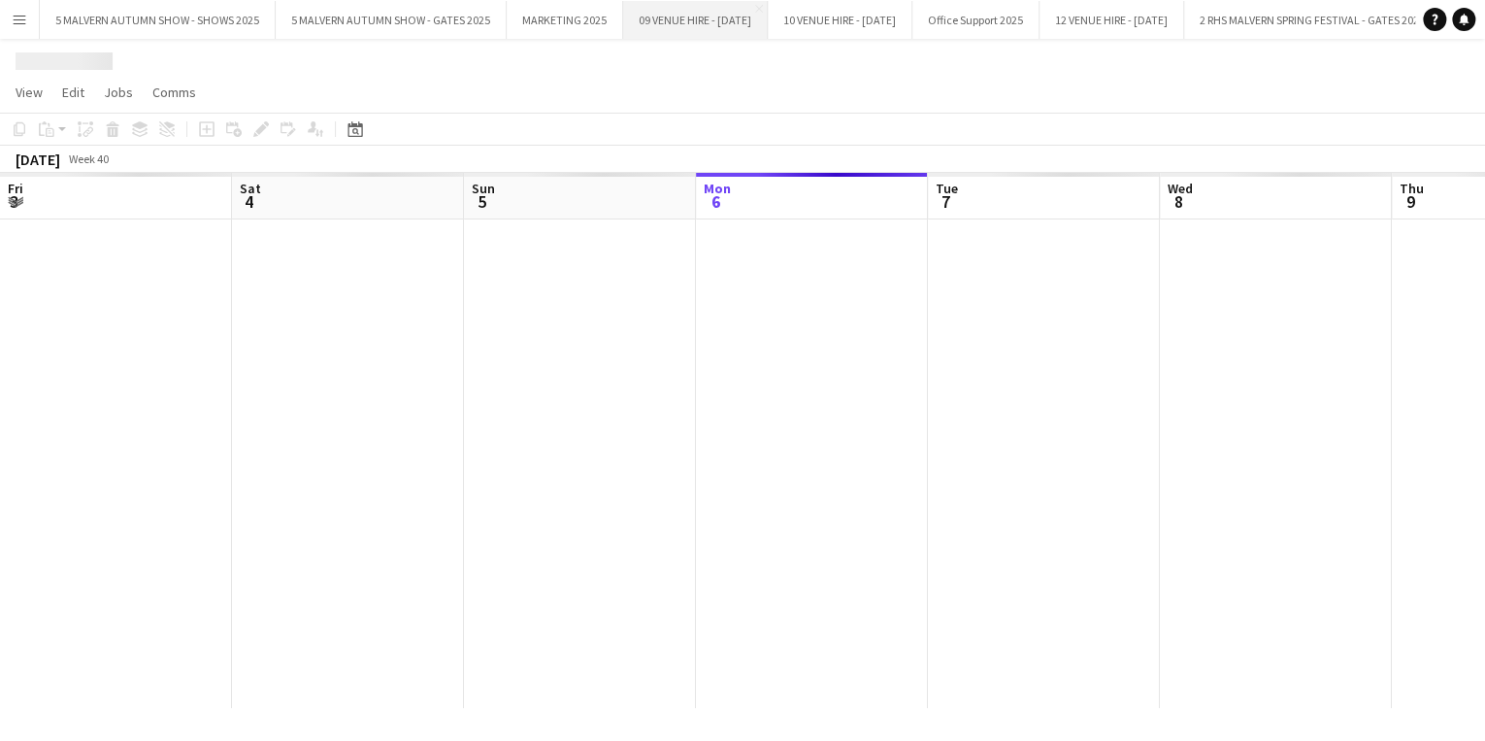
scroll to position [0, 464]
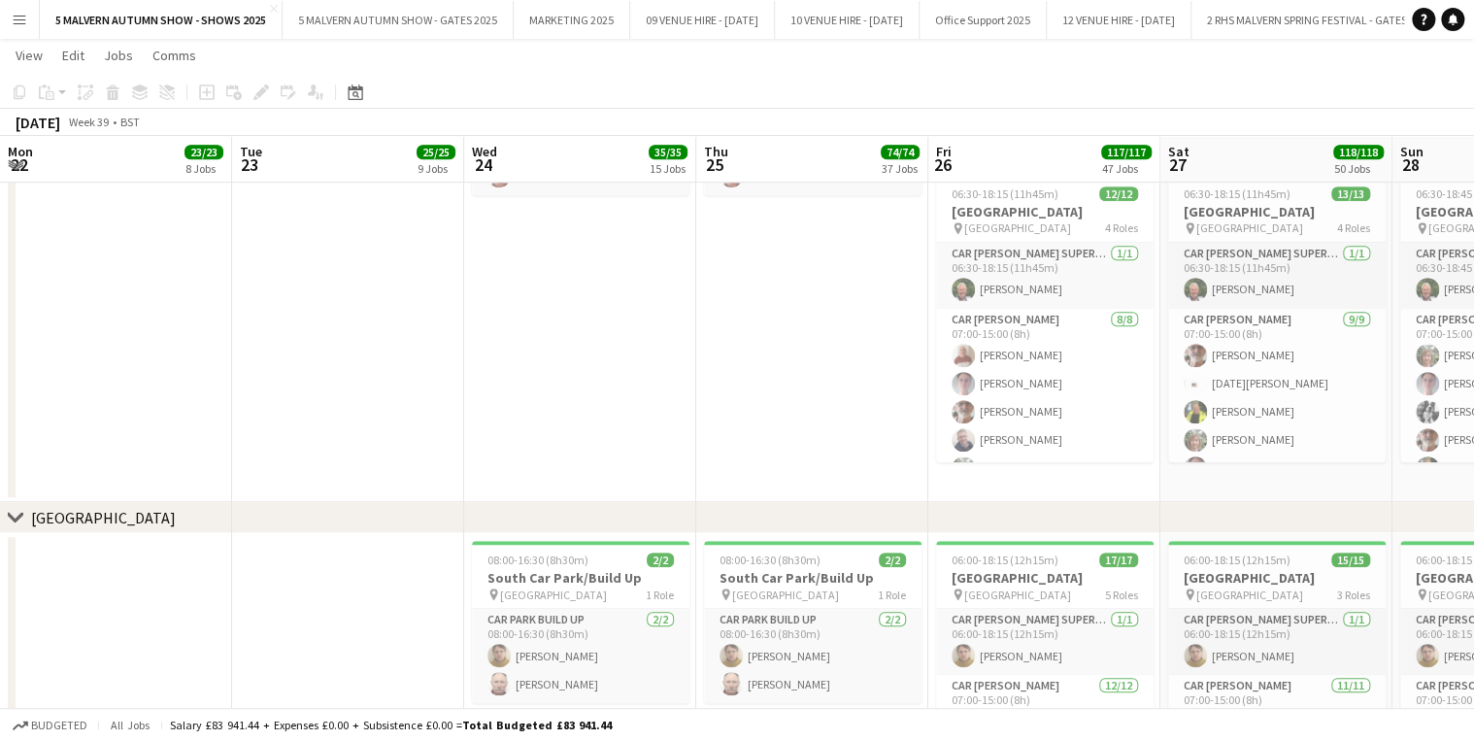
scroll to position [0, 532]
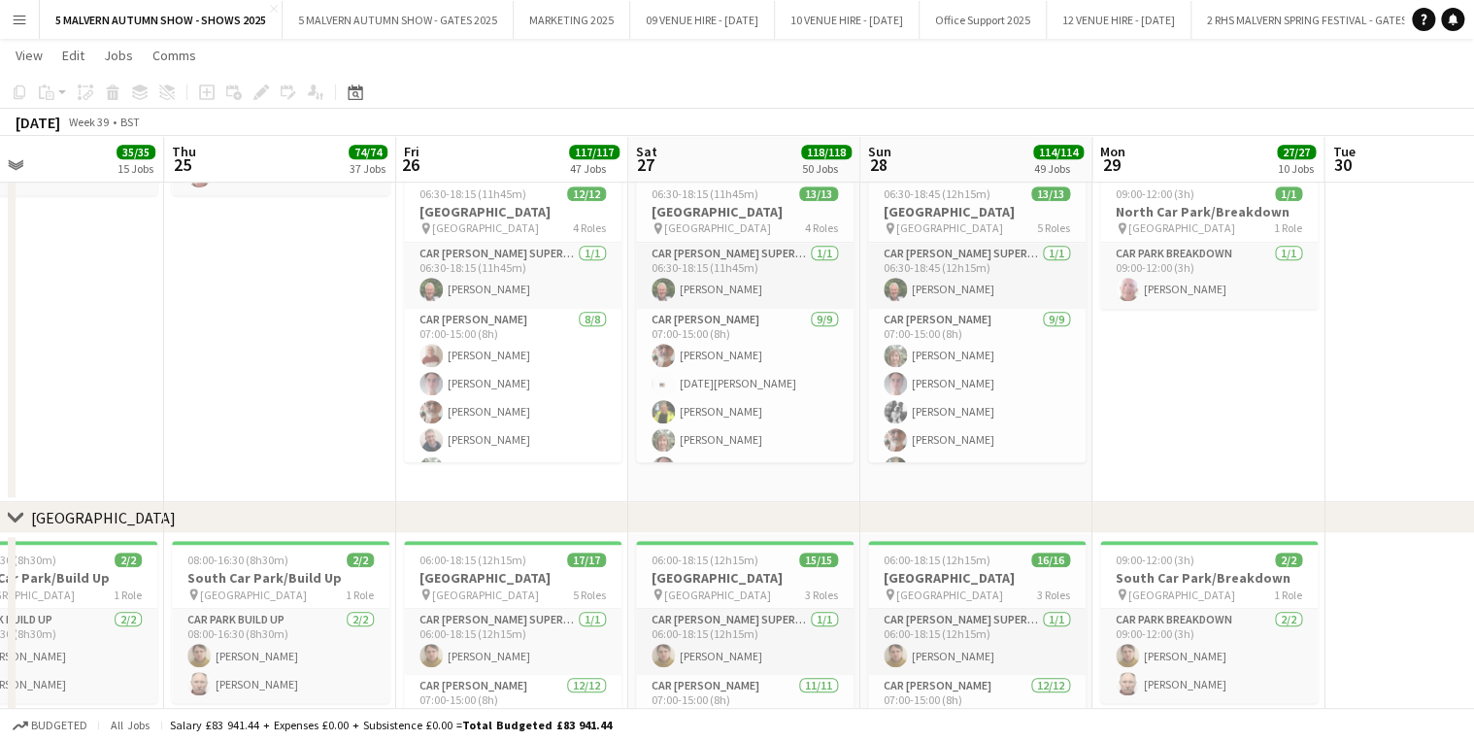
click at [13, 15] on app-icon "Menu" at bounding box center [20, 20] width 16 height 16
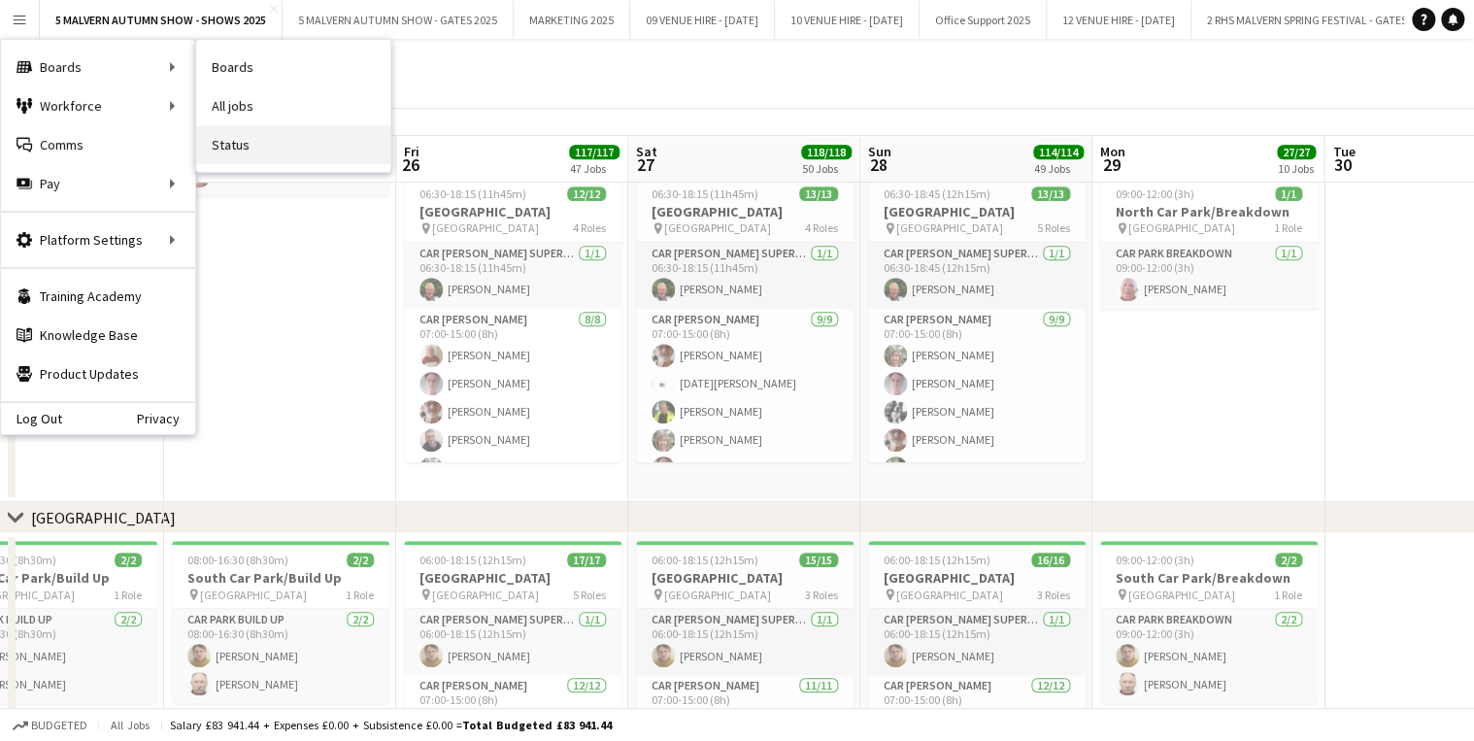
click at [296, 132] on link "Status" at bounding box center [293, 144] width 194 height 39
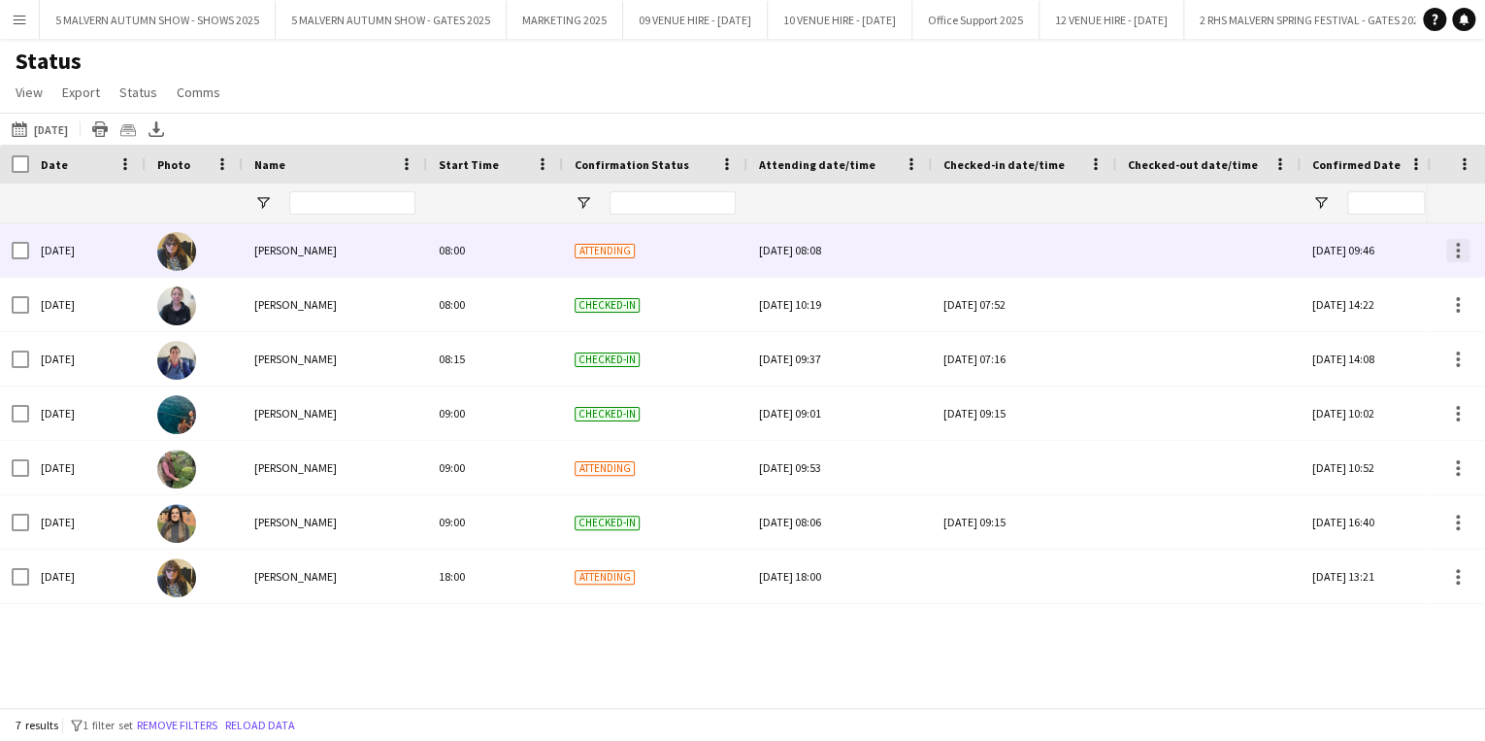
click at [1460, 246] on div at bounding box center [1457, 250] width 23 height 23
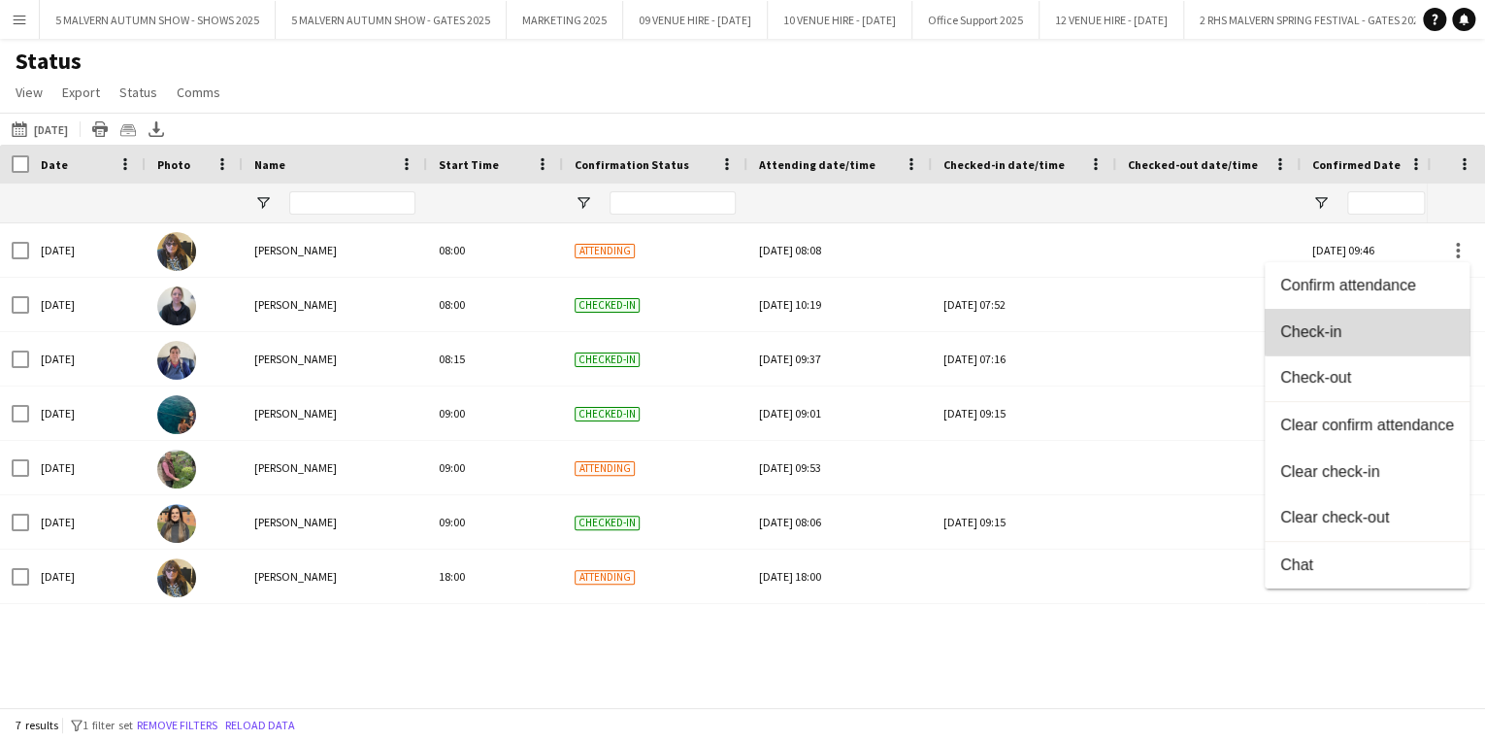
click at [1394, 322] on button "Check-in" at bounding box center [1367, 332] width 205 height 47
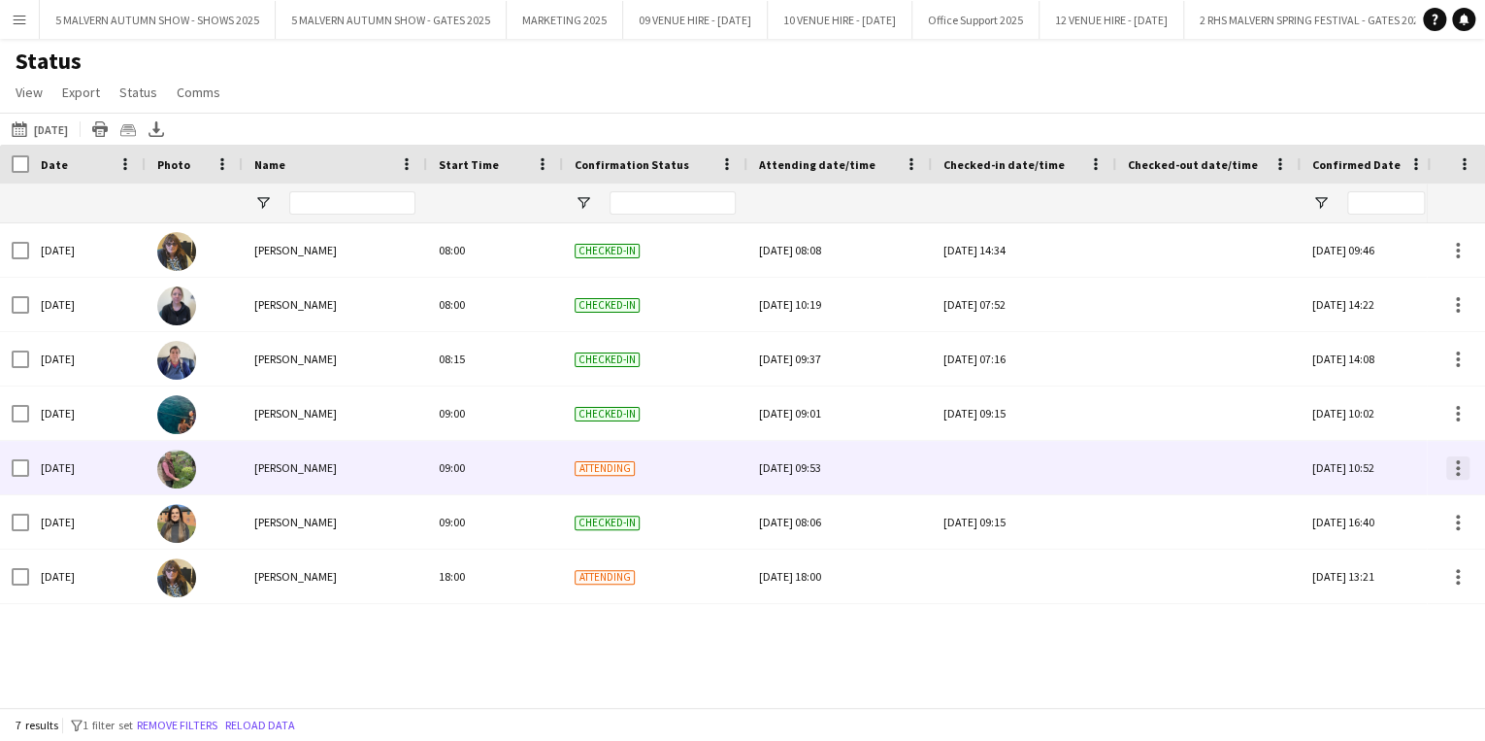
click at [1455, 466] on div at bounding box center [1457, 467] width 23 height 23
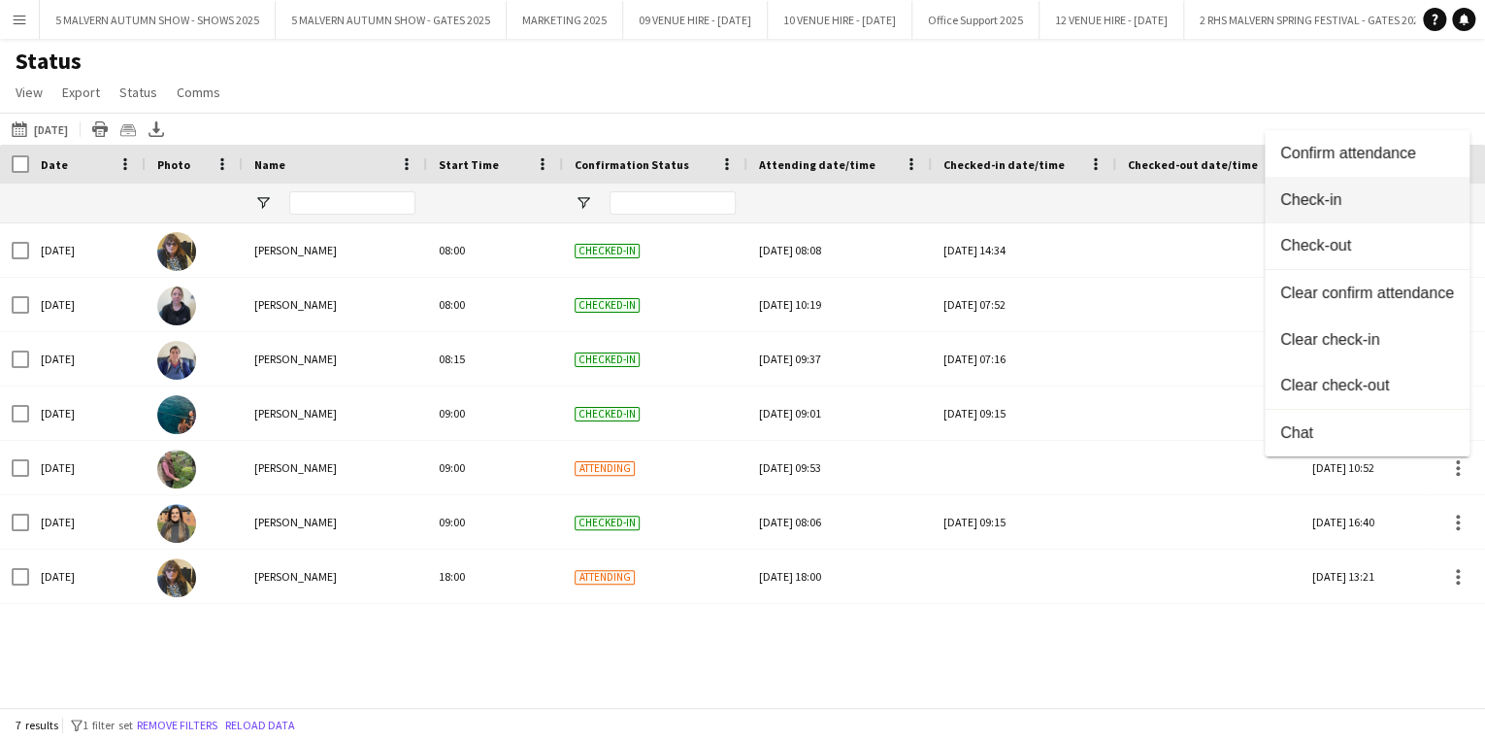
click at [1382, 210] on button "Check-in" at bounding box center [1367, 200] width 205 height 47
